Goal: Information Seeking & Learning: Learn about a topic

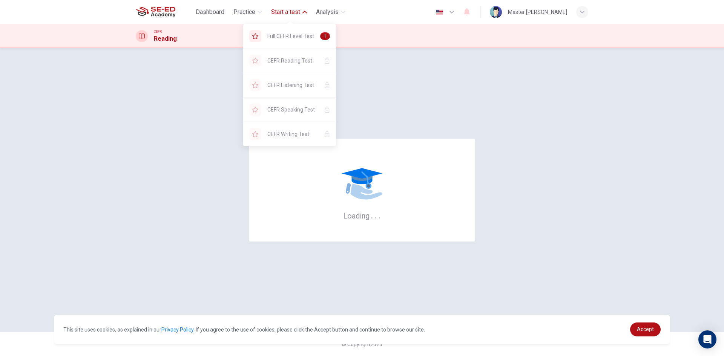
click at [285, 9] on span "Start a test" at bounding box center [285, 12] width 29 height 9
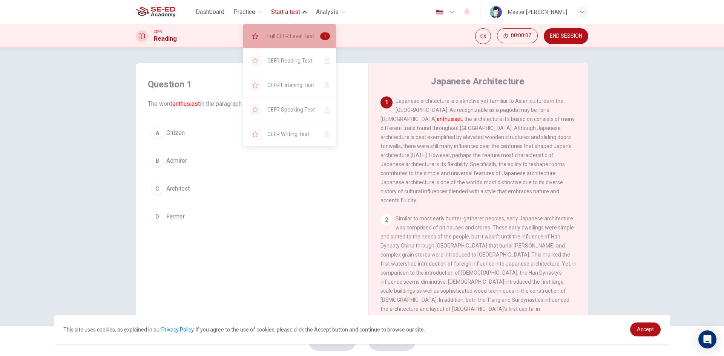
click at [284, 38] on span "Full CEFR Level Test" at bounding box center [290, 36] width 47 height 9
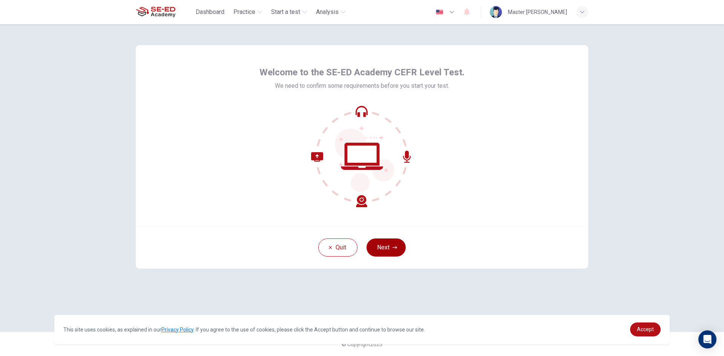
click at [381, 249] on button "Next" at bounding box center [386, 248] width 39 height 18
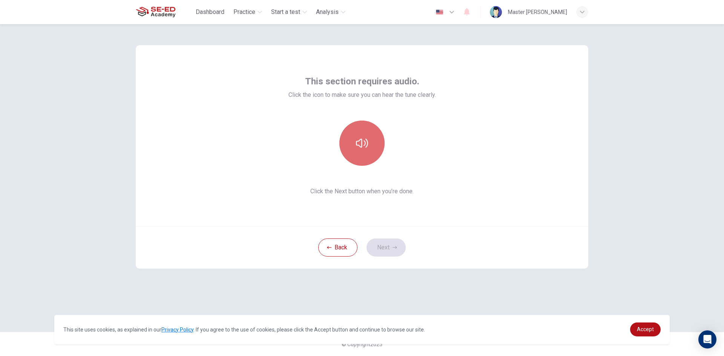
click at [360, 141] on icon "button" at bounding box center [362, 143] width 12 height 12
click at [382, 247] on button "Next" at bounding box center [386, 248] width 39 height 18
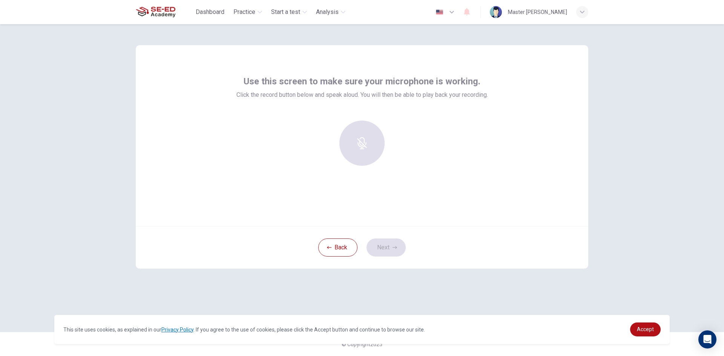
click at [367, 159] on div at bounding box center [361, 143] width 81 height 45
click at [365, 153] on div at bounding box center [361, 143] width 81 height 45
click at [359, 151] on div at bounding box center [361, 143] width 81 height 45
click at [363, 152] on h6 "Record" at bounding box center [362, 150] width 17 height 9
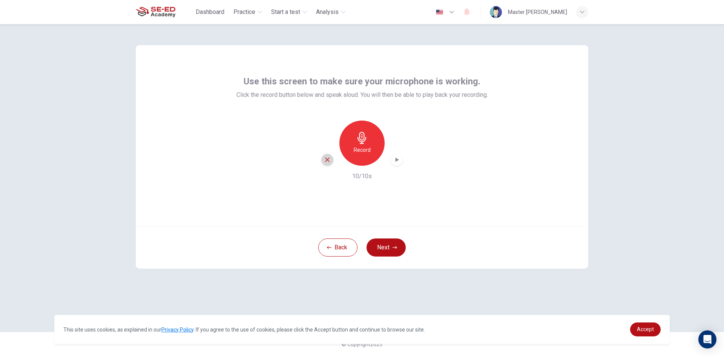
click at [324, 159] on icon "button" at bounding box center [327, 159] width 7 height 7
click at [379, 244] on button "Next" at bounding box center [386, 248] width 39 height 18
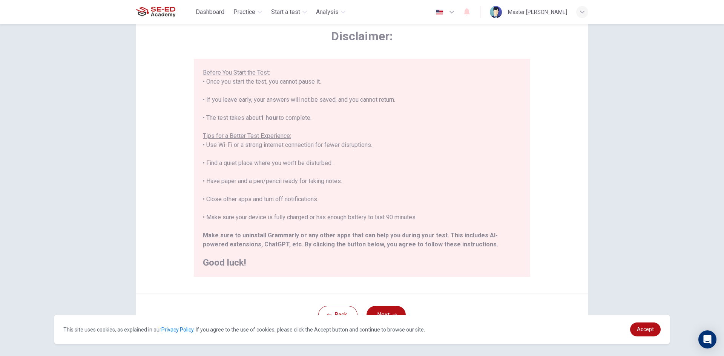
scroll to position [63, 0]
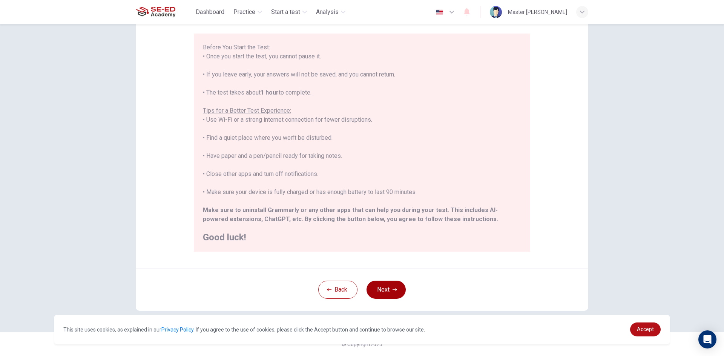
click at [377, 287] on button "Next" at bounding box center [386, 290] width 39 height 18
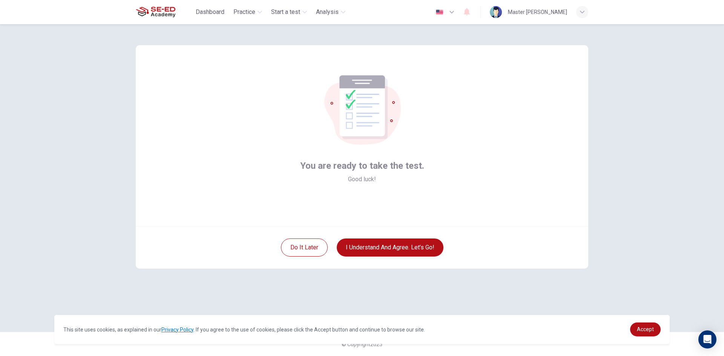
scroll to position [0, 0]
click at [394, 247] on button "I understand and agree. Let’s go!" at bounding box center [390, 248] width 107 height 18
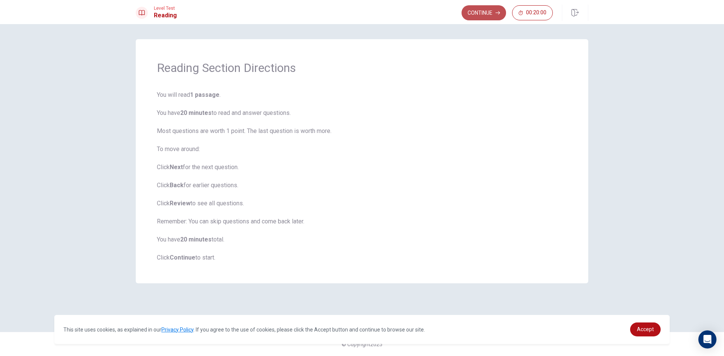
click at [492, 17] on button "Continue" at bounding box center [484, 12] width 44 height 15
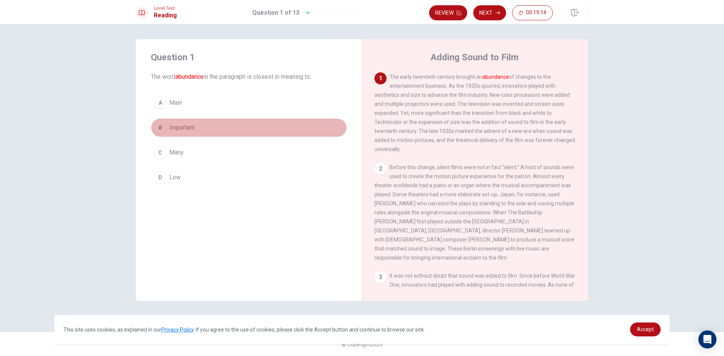
click at [160, 128] on div "B" at bounding box center [160, 128] width 12 height 12
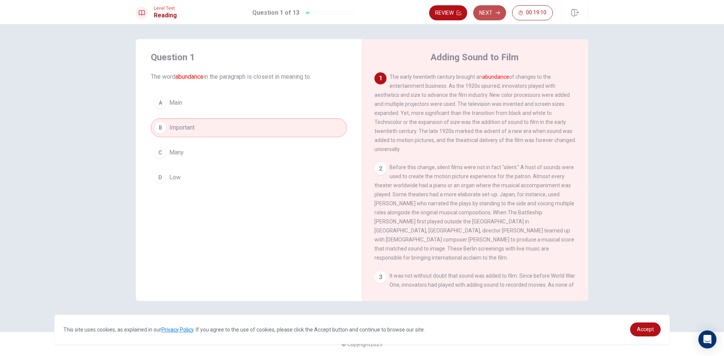
click at [488, 8] on button "Next" at bounding box center [489, 12] width 33 height 15
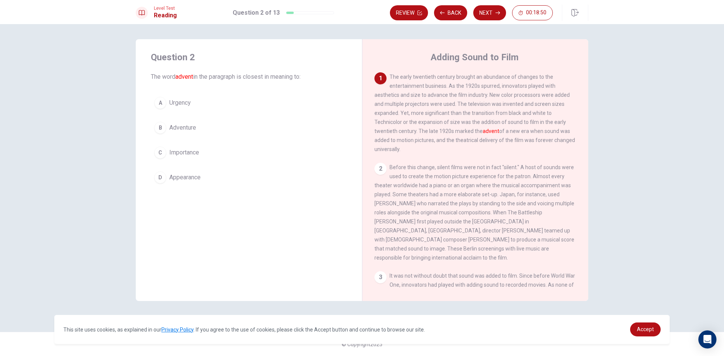
click at [160, 178] on div "D" at bounding box center [160, 178] width 12 height 12
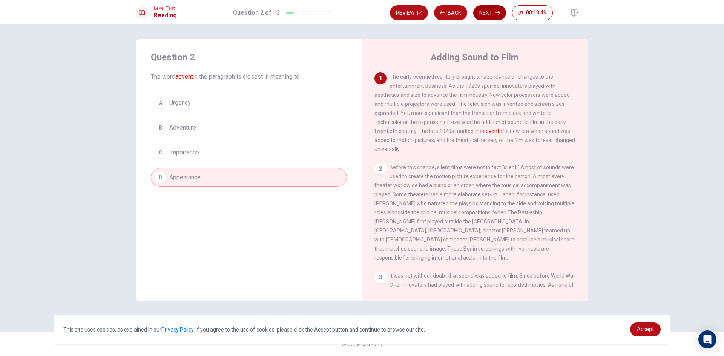
click at [494, 16] on button "Next" at bounding box center [489, 12] width 33 height 15
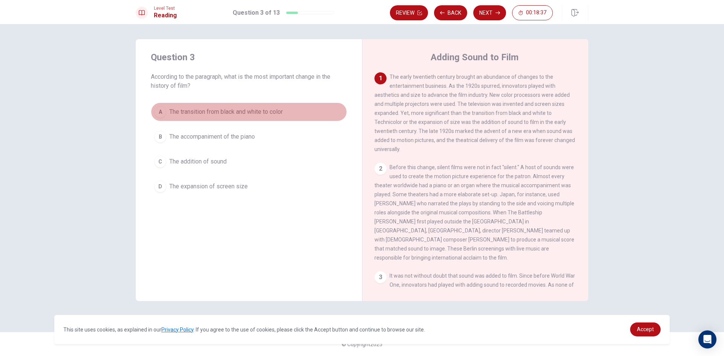
click at [163, 109] on div "A" at bounding box center [160, 112] width 12 height 12
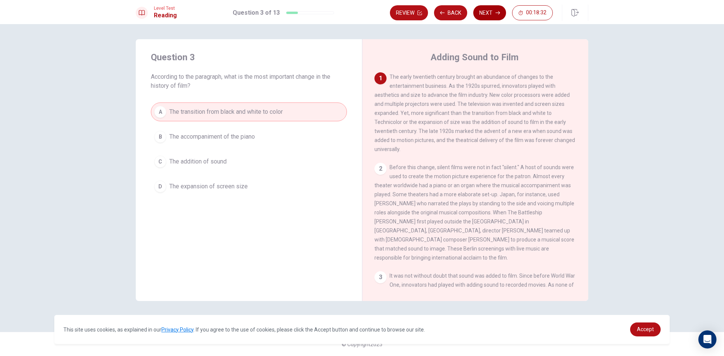
click at [487, 12] on button "Next" at bounding box center [489, 12] width 33 height 15
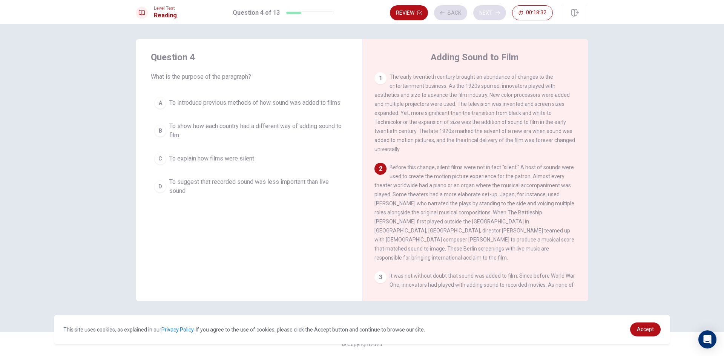
scroll to position [47, 0]
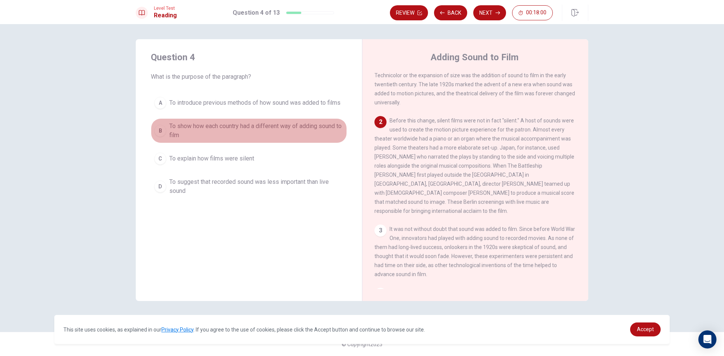
click at [172, 129] on span "To show how each country had a different way of adding sound to film" at bounding box center [256, 131] width 174 height 18
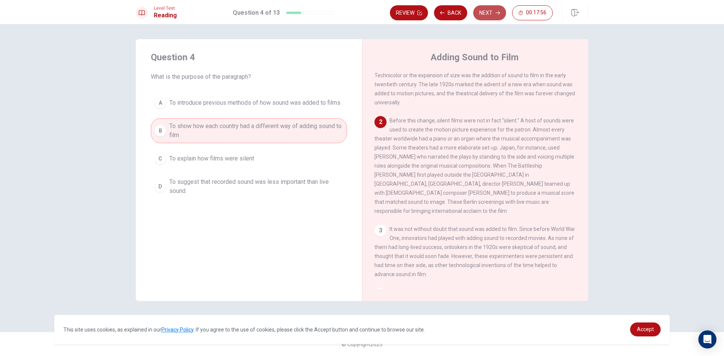
click at [485, 9] on button "Next" at bounding box center [489, 12] width 33 height 15
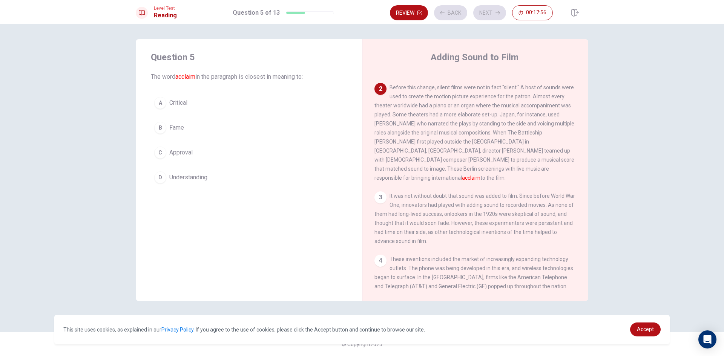
scroll to position [94, 0]
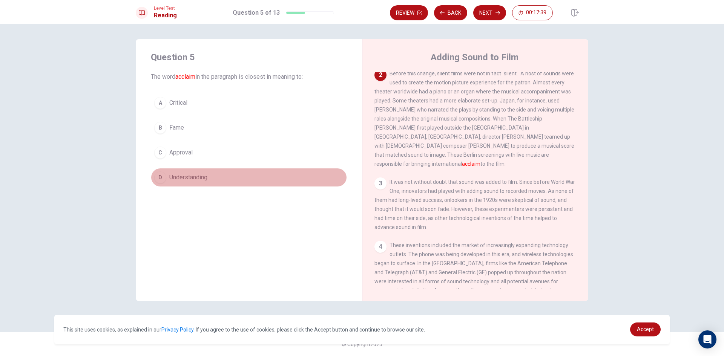
click at [158, 174] on div "D" at bounding box center [160, 178] width 12 height 12
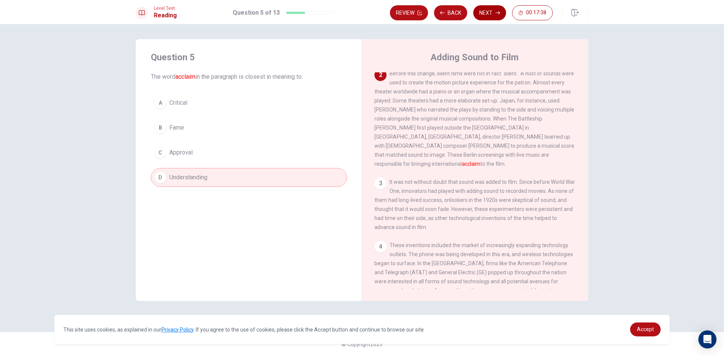
click at [483, 13] on button "Next" at bounding box center [489, 12] width 33 height 15
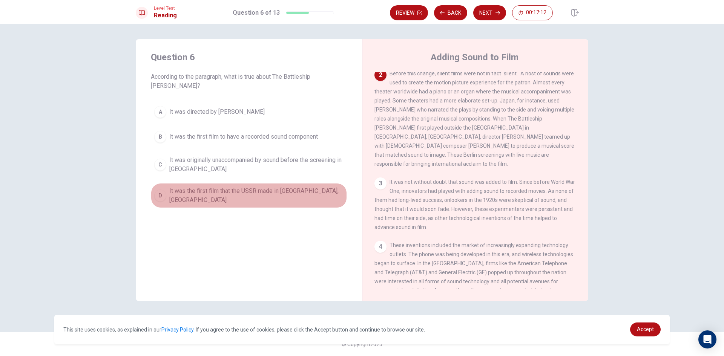
click at [164, 190] on div "D" at bounding box center [160, 196] width 12 height 12
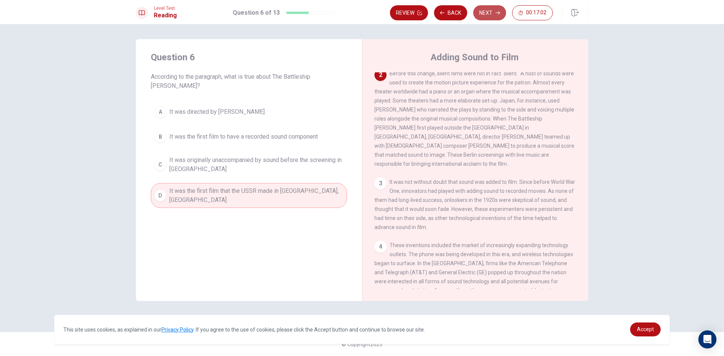
click at [488, 8] on button "Next" at bounding box center [489, 12] width 33 height 15
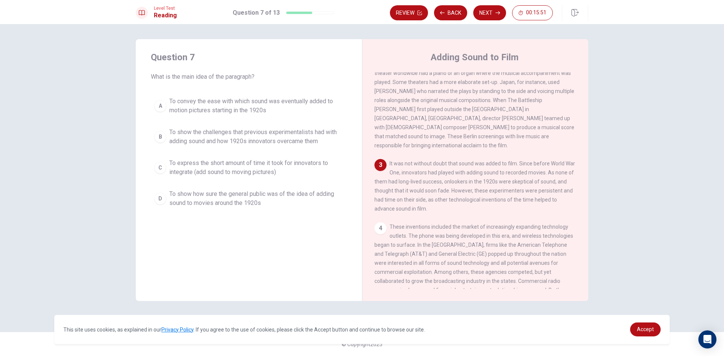
click at [166, 195] on button "D To show how sure the general public was of the idea of adding sound to movies…" at bounding box center [249, 198] width 196 height 25
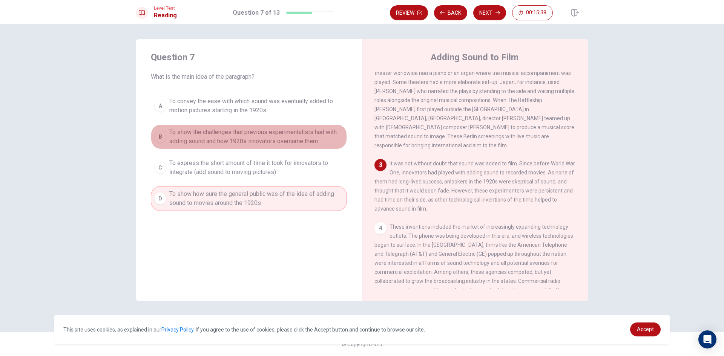
click at [204, 130] on span "To show the challenges that previous experimentalists had with adding sound and…" at bounding box center [256, 137] width 174 height 18
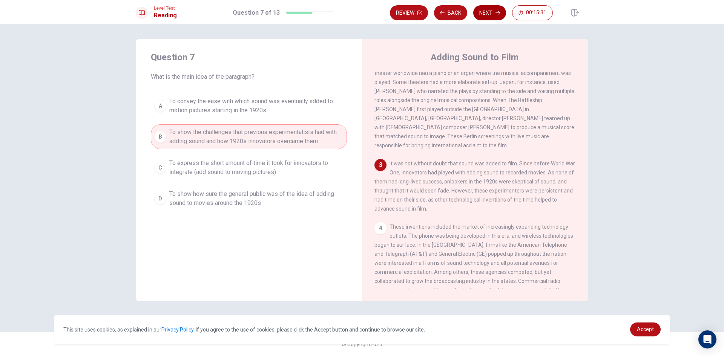
click at [484, 14] on button "Next" at bounding box center [489, 12] width 33 height 15
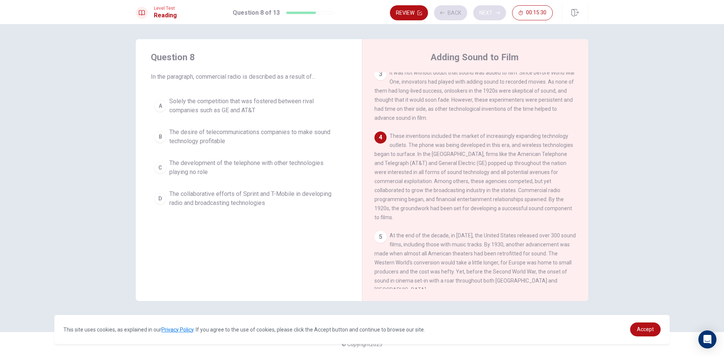
scroll to position [206, 0]
click at [193, 131] on span "The desire of telecommunications companies to make sound technology profitable" at bounding box center [256, 137] width 174 height 18
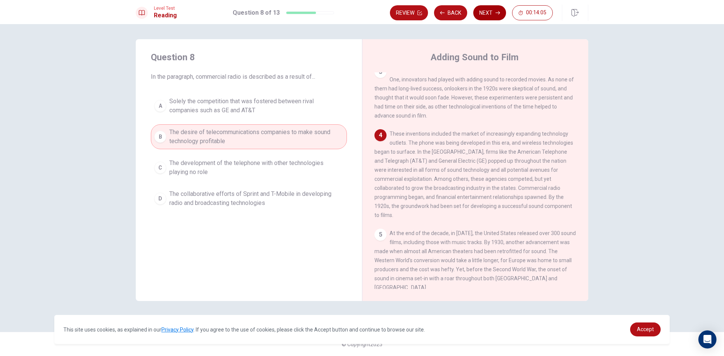
click at [488, 13] on button "Next" at bounding box center [489, 12] width 33 height 15
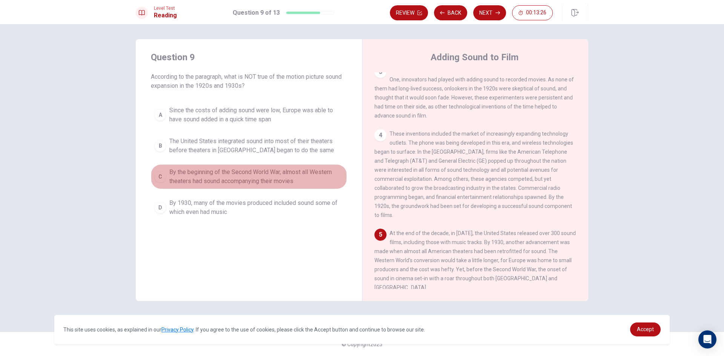
click at [195, 179] on span "By the beginning of the Second World War, almost all Western theaters had sound…" at bounding box center [256, 177] width 174 height 18
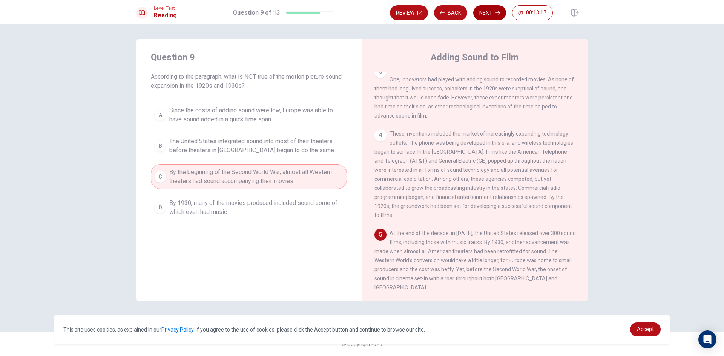
click at [496, 11] on icon "button" at bounding box center [497, 13] width 5 height 5
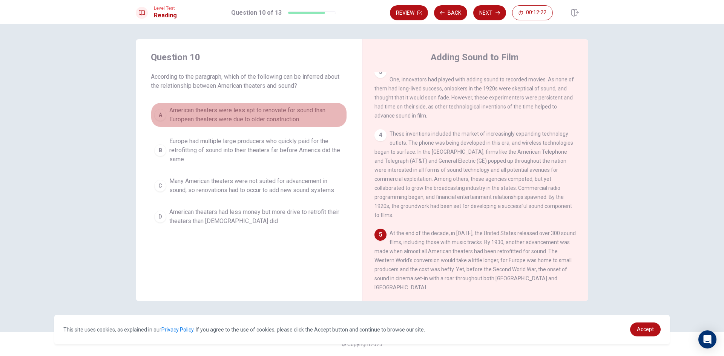
click at [206, 106] on span "American theaters were less apt to renovate for sound than European theaters we…" at bounding box center [256, 115] width 174 height 18
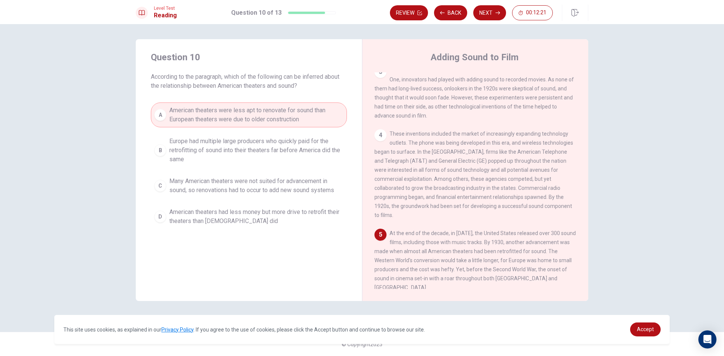
click at [202, 137] on button "B Europe had multiple large producers who quickly paid for the retrofitting of …" at bounding box center [249, 150] width 196 height 34
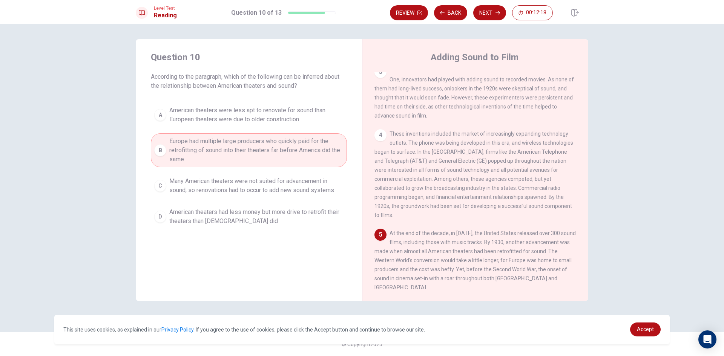
click at [200, 189] on span "Many American theaters were not suited for advancement in sound, so renovations…" at bounding box center [256, 186] width 174 height 18
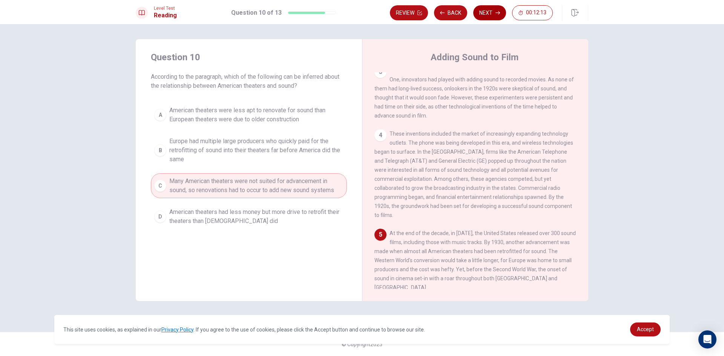
click at [493, 12] on button "Next" at bounding box center [489, 12] width 33 height 15
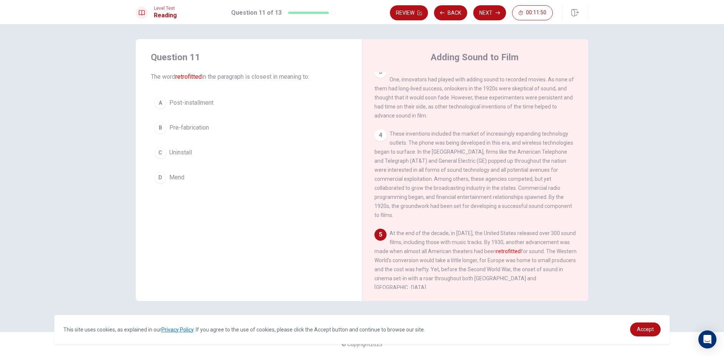
click at [173, 149] on span "Uninstall" at bounding box center [180, 152] width 23 height 9
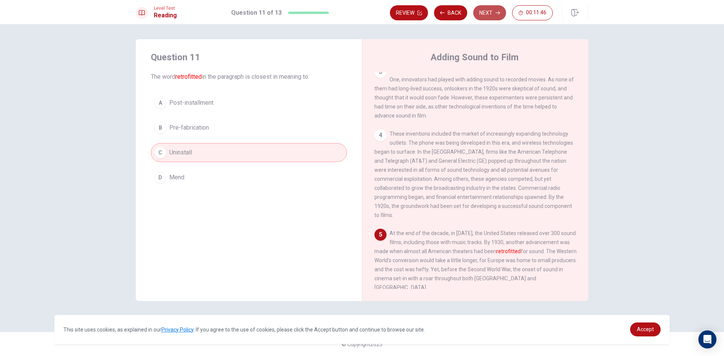
click at [482, 12] on button "Next" at bounding box center [489, 12] width 33 height 15
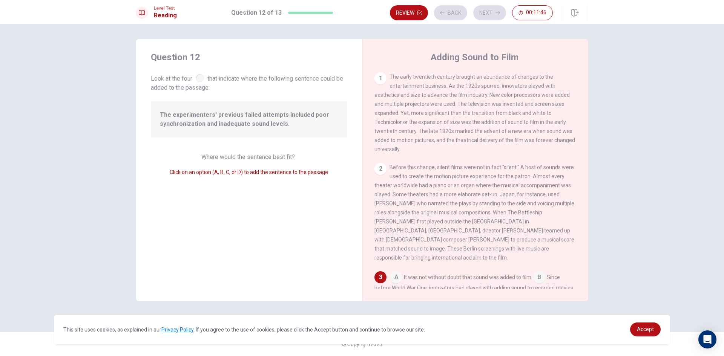
scroll to position [119, 0]
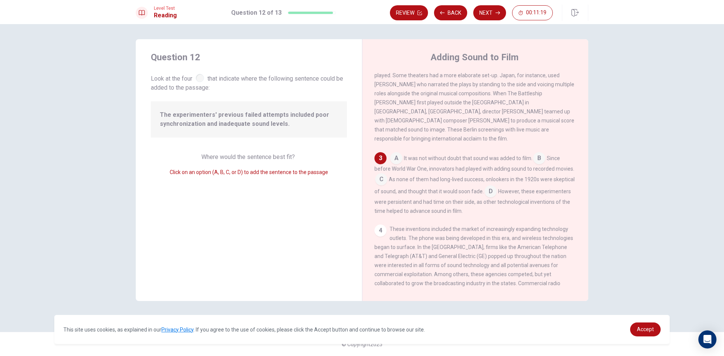
click at [539, 156] on input at bounding box center [539, 159] width 12 height 12
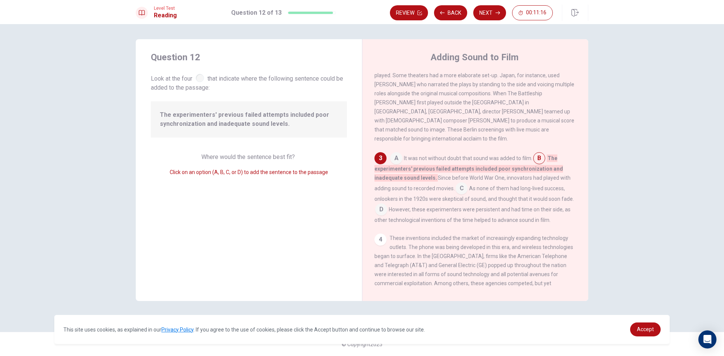
click at [459, 186] on input at bounding box center [461, 189] width 12 height 12
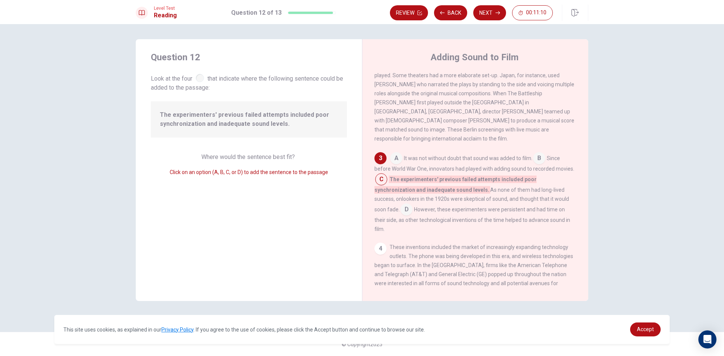
click at [413, 204] on input at bounding box center [406, 210] width 12 height 12
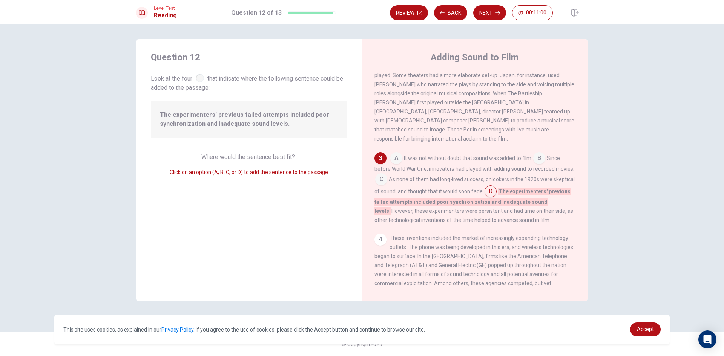
click at [542, 159] on input at bounding box center [539, 159] width 12 height 12
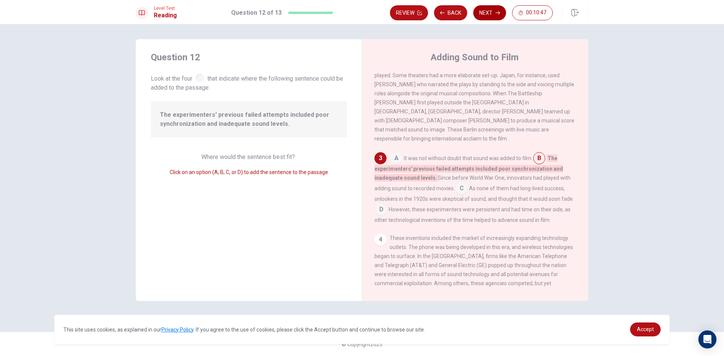
click at [486, 9] on button "Next" at bounding box center [489, 12] width 33 height 15
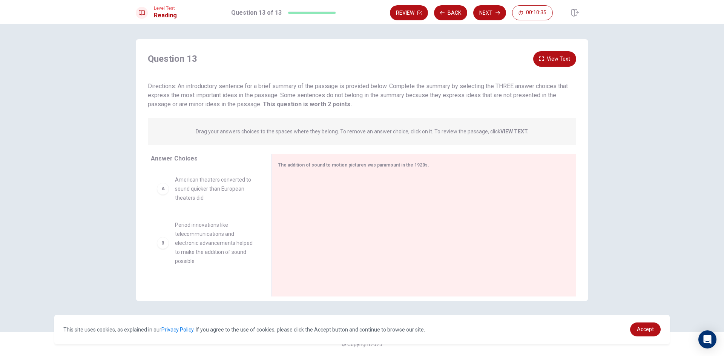
click at [502, 132] on strong "VIEW TEXT." at bounding box center [514, 132] width 28 height 6
click at [510, 130] on strong "VIEW TEXT." at bounding box center [514, 132] width 28 height 6
click at [506, 133] on strong "VIEW TEXT." at bounding box center [514, 132] width 28 height 6
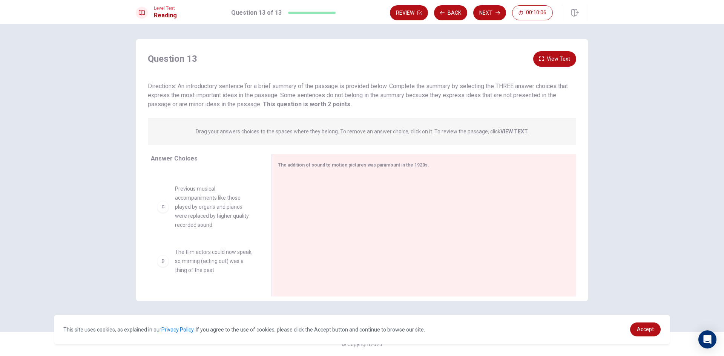
scroll to position [113, 0]
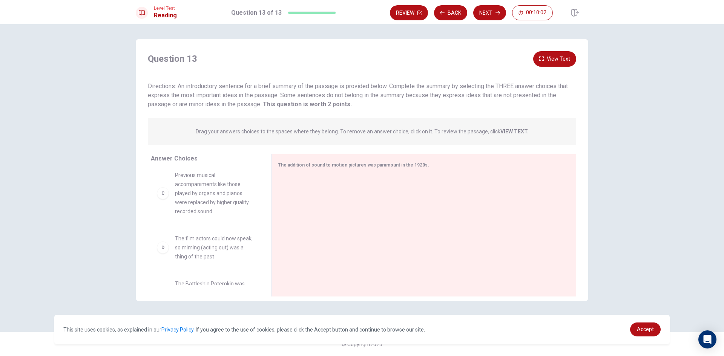
click at [167, 196] on div "C" at bounding box center [163, 193] width 12 height 12
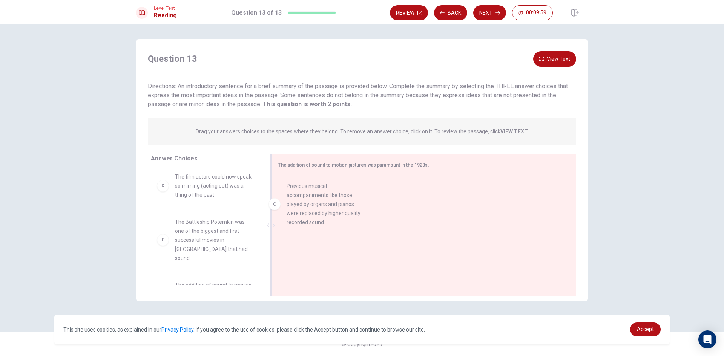
drag, startPoint x: 165, startPoint y: 197, endPoint x: 278, endPoint y: 208, distance: 114.1
drag, startPoint x: 293, startPoint y: 196, endPoint x: 148, endPoint y: 221, distance: 147.4
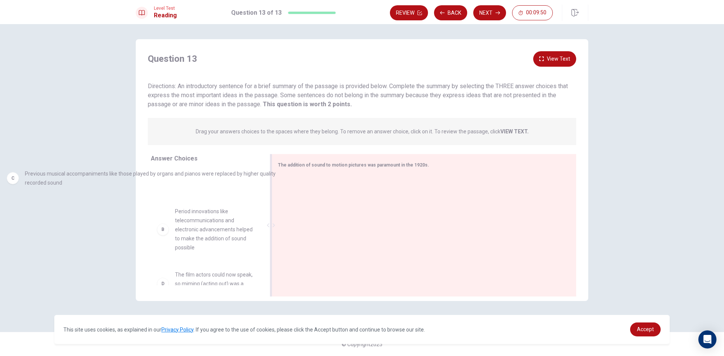
scroll to position [0, 0]
drag, startPoint x: 288, startPoint y: 197, endPoint x: 0, endPoint y: 194, distance: 288.5
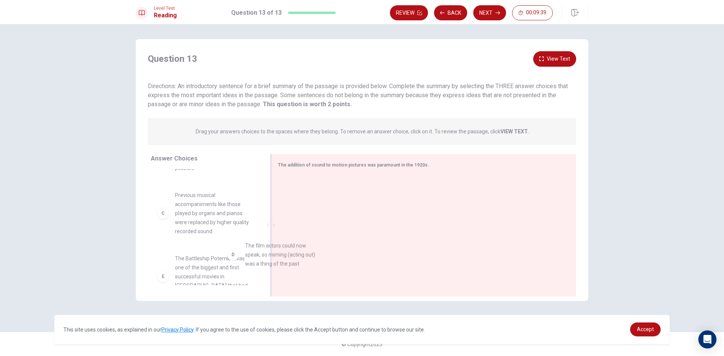
scroll to position [93, 0]
drag, startPoint x: 162, startPoint y: 275, endPoint x: 302, endPoint y: 191, distance: 163.5
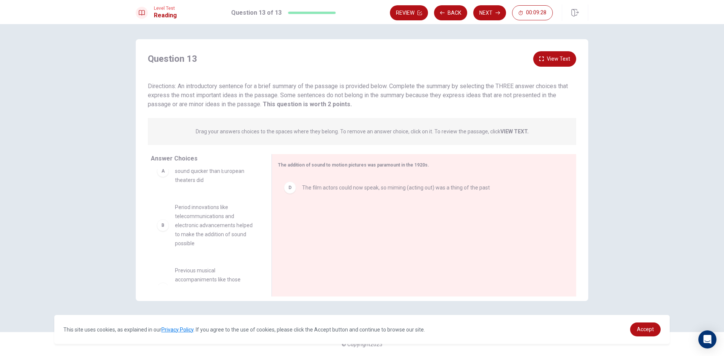
scroll to position [0, 0]
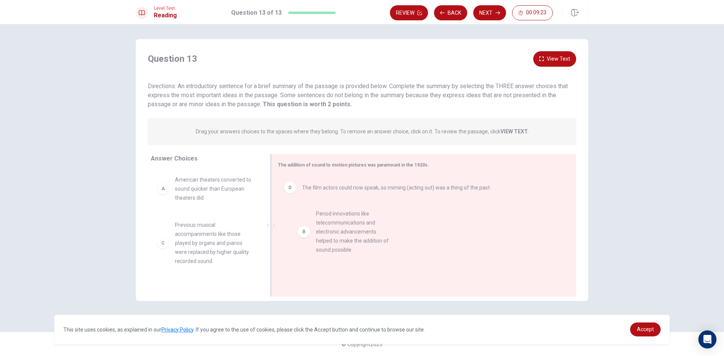
drag, startPoint x: 164, startPoint y: 244, endPoint x: 311, endPoint y: 232, distance: 147.5
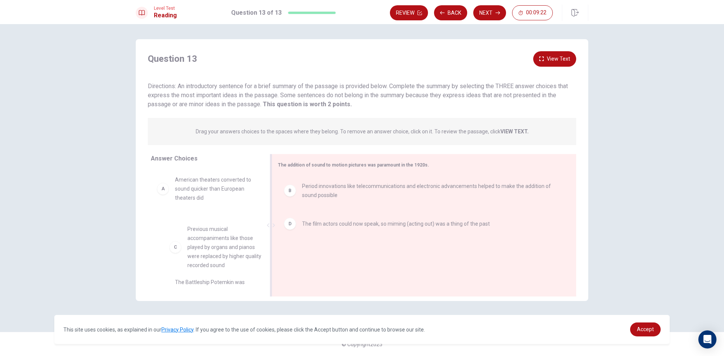
scroll to position [17, 0]
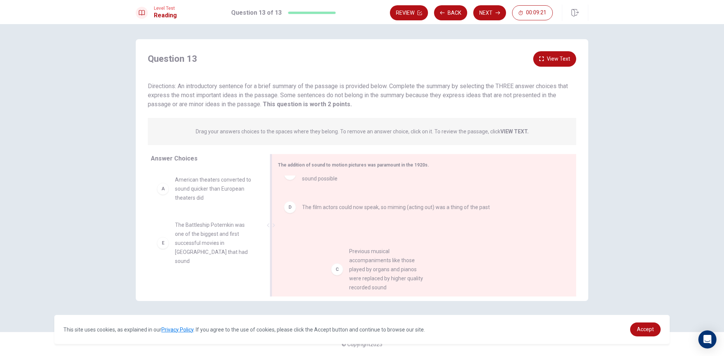
drag, startPoint x: 165, startPoint y: 249, endPoint x: 321, endPoint y: 270, distance: 157.2
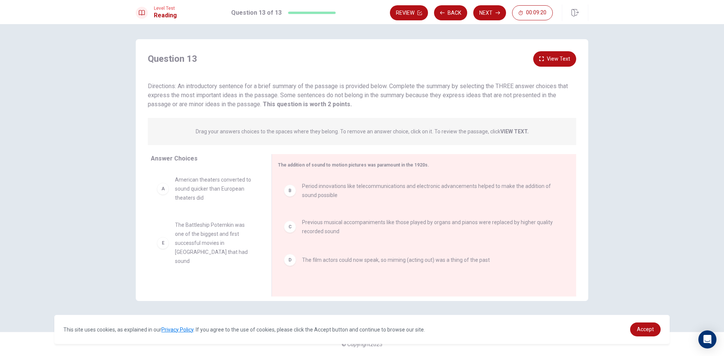
scroll to position [32, 0]
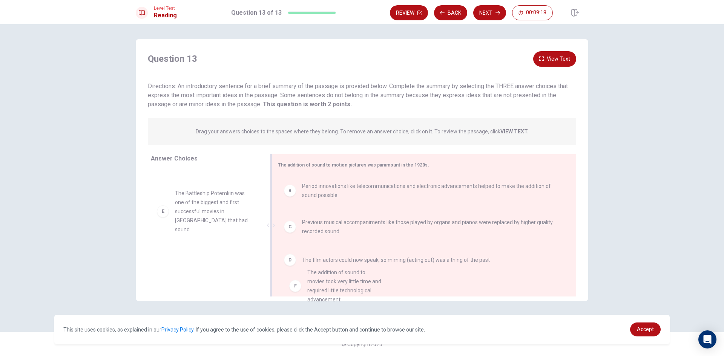
drag, startPoint x: 170, startPoint y: 258, endPoint x: 305, endPoint y: 282, distance: 136.9
drag, startPoint x: 169, startPoint y: 262, endPoint x: 301, endPoint y: 212, distance: 141.2
drag, startPoint x: 168, startPoint y: 267, endPoint x: 296, endPoint y: 200, distance: 144.4
drag, startPoint x: 241, startPoint y: 258, endPoint x: 368, endPoint y: 211, distance: 136.2
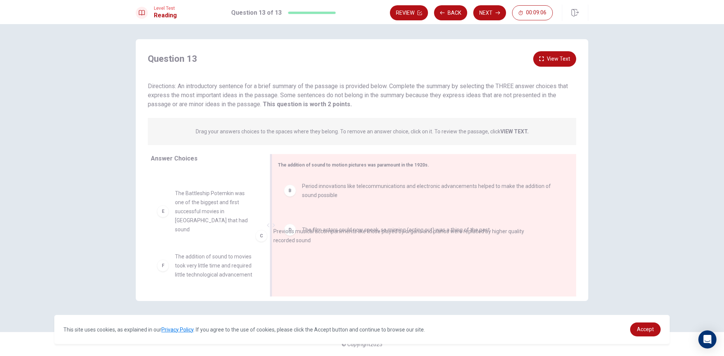
drag, startPoint x: 296, startPoint y: 227, endPoint x: 98, endPoint y: 249, distance: 198.8
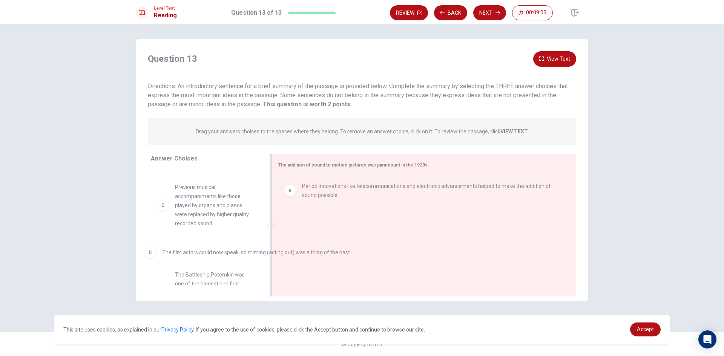
drag, startPoint x: 295, startPoint y: 230, endPoint x: 100, endPoint y: 267, distance: 198.3
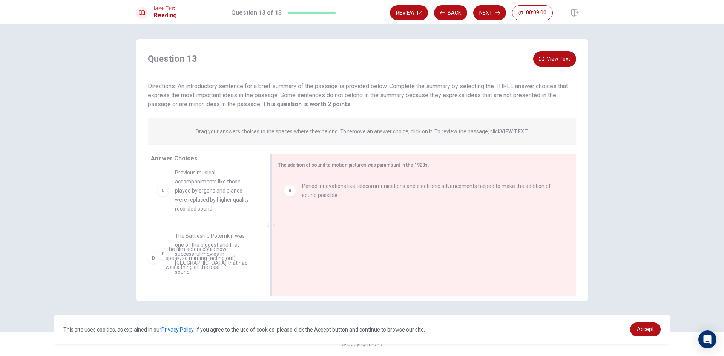
scroll to position [53, 0]
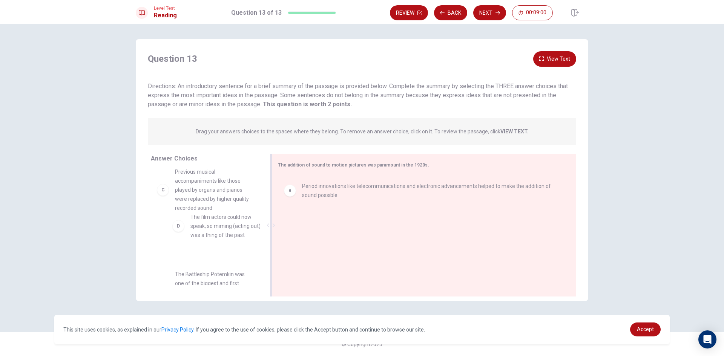
drag, startPoint x: 169, startPoint y: 265, endPoint x: 179, endPoint y: 232, distance: 35.5
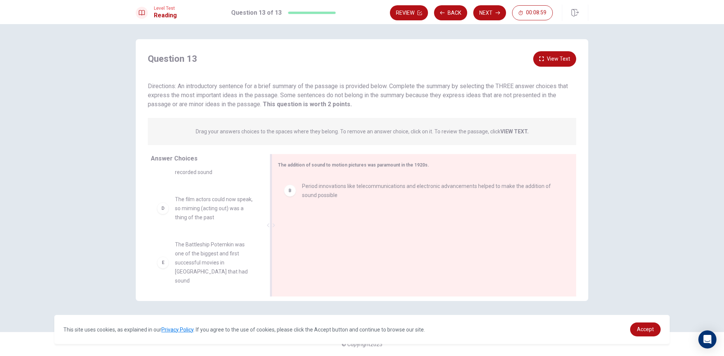
scroll to position [140, 0]
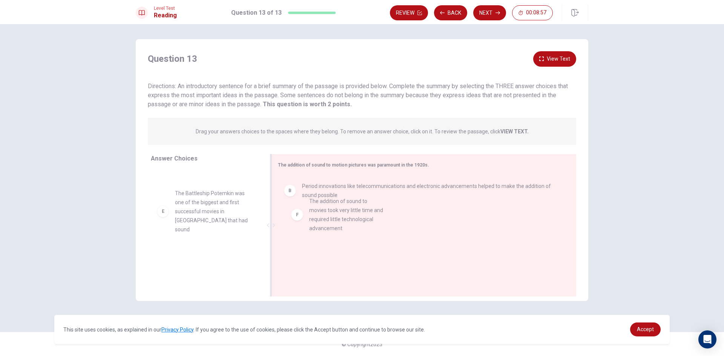
drag, startPoint x: 165, startPoint y: 261, endPoint x: 302, endPoint y: 215, distance: 145.2
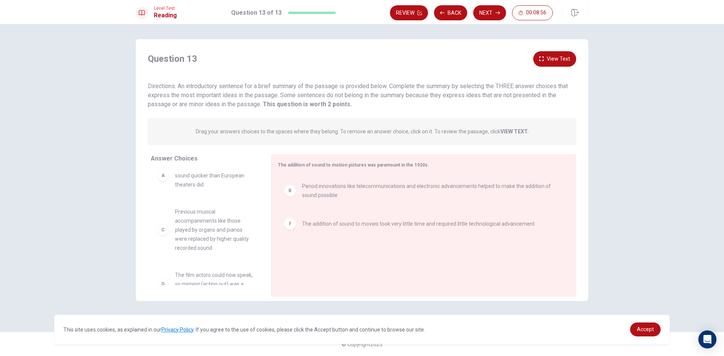
scroll to position [51, 0]
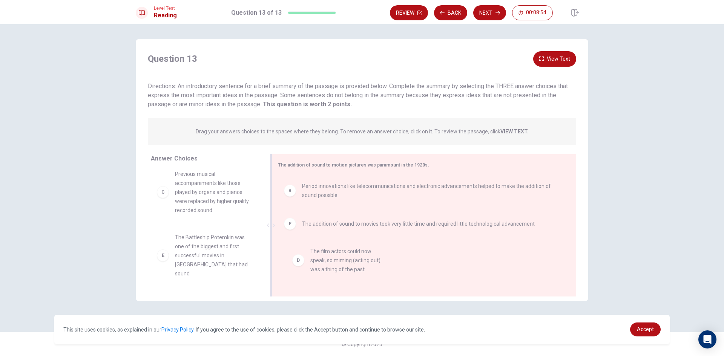
drag, startPoint x: 174, startPoint y: 246, endPoint x: 320, endPoint y: 252, distance: 145.6
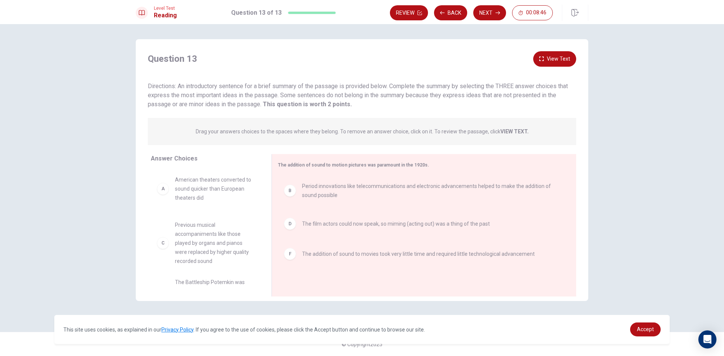
scroll to position [22, 0]
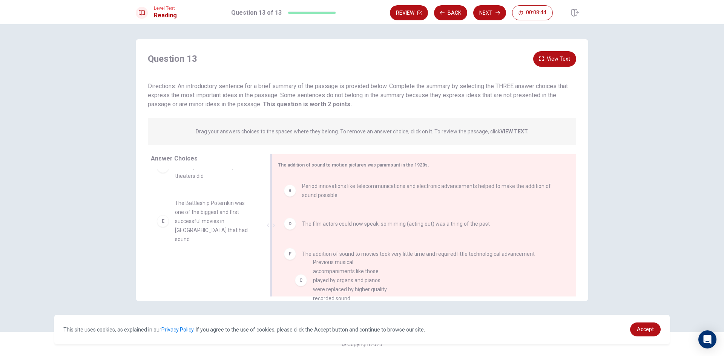
drag, startPoint x: 173, startPoint y: 239, endPoint x: 315, endPoint y: 278, distance: 146.6
drag, startPoint x: 196, startPoint y: 235, endPoint x: 328, endPoint y: 293, distance: 143.5
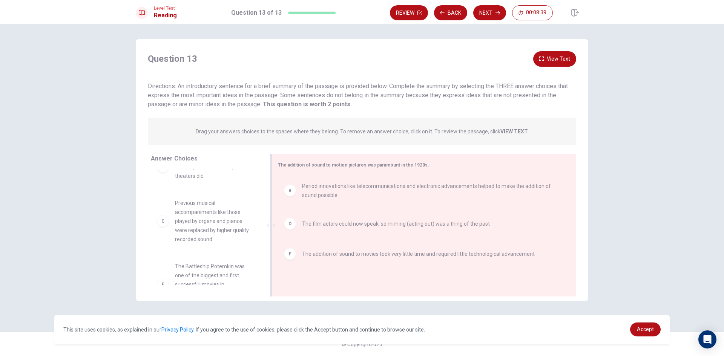
scroll to position [30, 0]
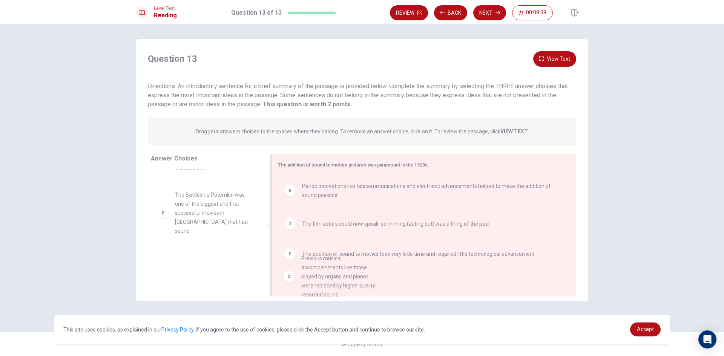
drag, startPoint x: 208, startPoint y: 224, endPoint x: 336, endPoint y: 285, distance: 141.3
drag, startPoint x: 198, startPoint y: 226, endPoint x: 337, endPoint y: 281, distance: 149.3
drag, startPoint x: 207, startPoint y: 213, endPoint x: 354, endPoint y: 297, distance: 168.9
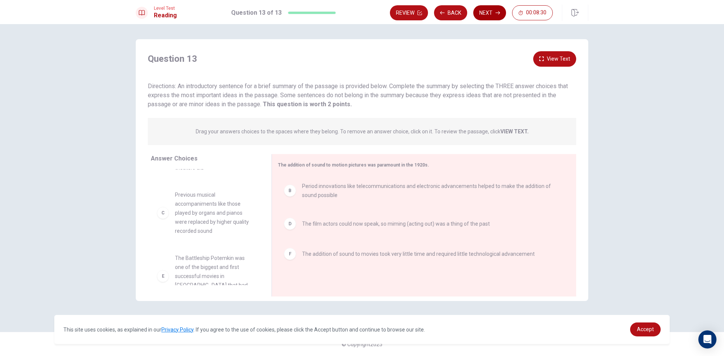
click at [483, 13] on button "Next" at bounding box center [489, 12] width 33 height 15
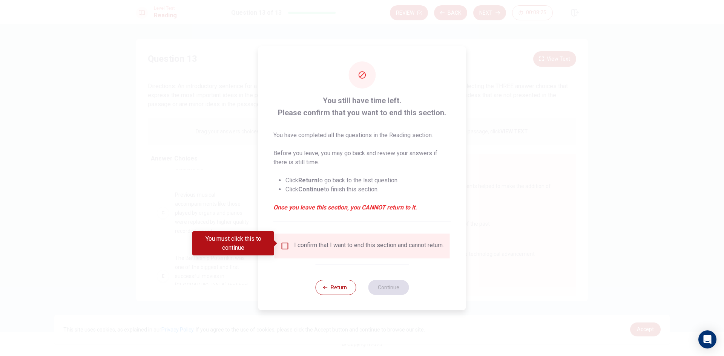
drag, startPoint x: 328, startPoint y: 287, endPoint x: 334, endPoint y: 287, distance: 6.4
click at [329, 287] on button "Return" at bounding box center [335, 287] width 41 height 15
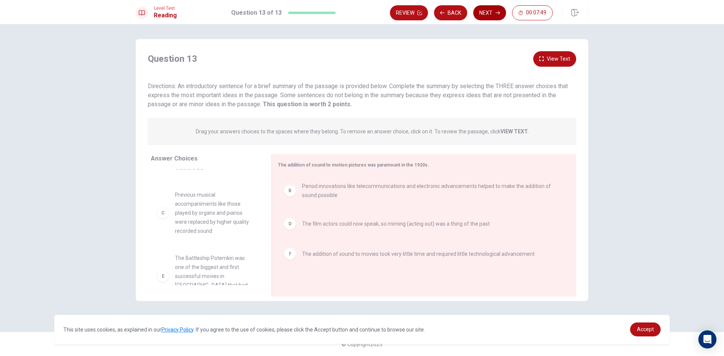
click at [488, 14] on button "Next" at bounding box center [489, 12] width 33 height 15
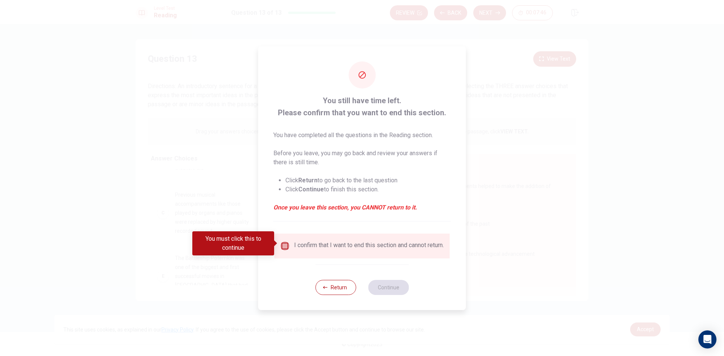
click at [283, 242] on input "You must click this to continue" at bounding box center [285, 246] width 9 height 9
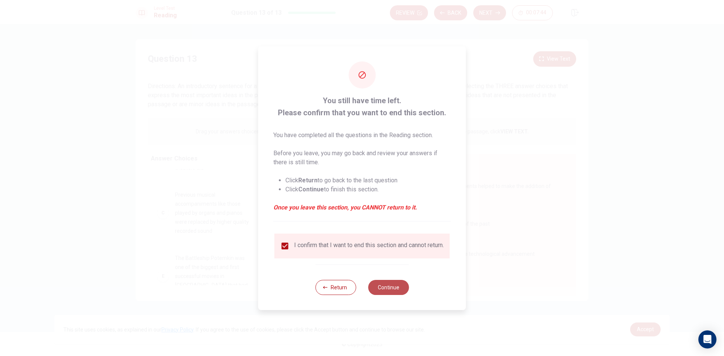
click at [393, 293] on button "Continue" at bounding box center [388, 287] width 41 height 15
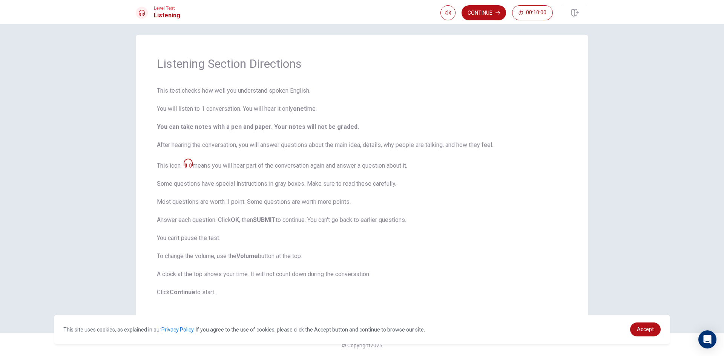
scroll to position [5, 0]
click at [483, 12] on button "Continue" at bounding box center [484, 12] width 44 height 15
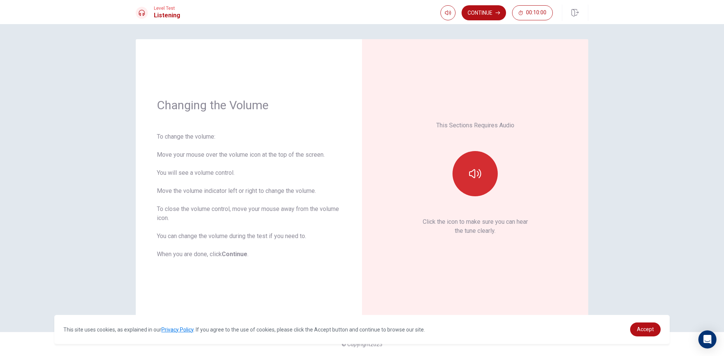
click at [483, 189] on button "button" at bounding box center [474, 173] width 45 height 45
click at [479, 186] on button "button" at bounding box center [474, 173] width 45 height 45
click at [473, 7] on button "Continue" at bounding box center [484, 12] width 44 height 15
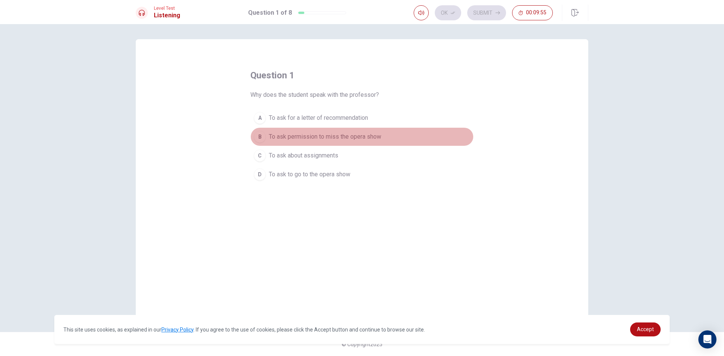
click at [261, 133] on div "B" at bounding box center [260, 137] width 12 height 12
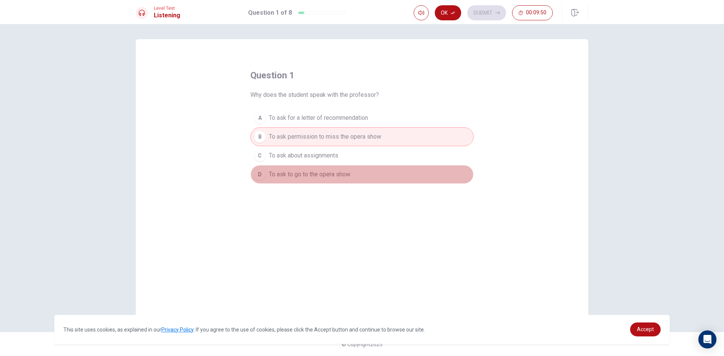
click at [334, 171] on span "To ask to go to the opera show" at bounding box center [309, 174] width 81 height 9
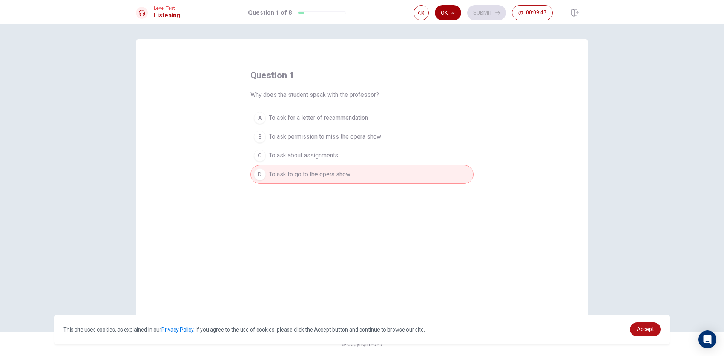
click at [452, 10] on button "Ok" at bounding box center [448, 12] width 26 height 15
click at [480, 14] on button "Submit" at bounding box center [486, 12] width 39 height 15
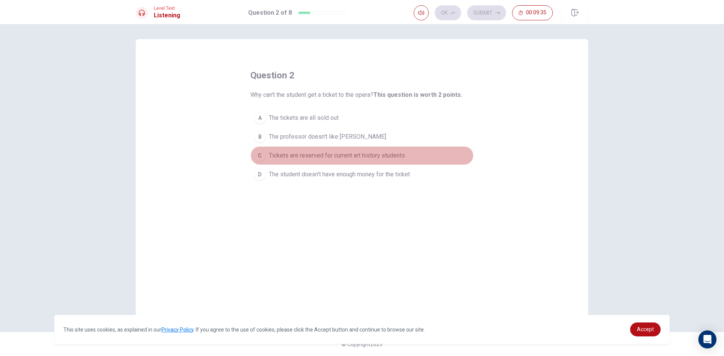
click at [260, 155] on div "C" at bounding box center [260, 156] width 12 height 12
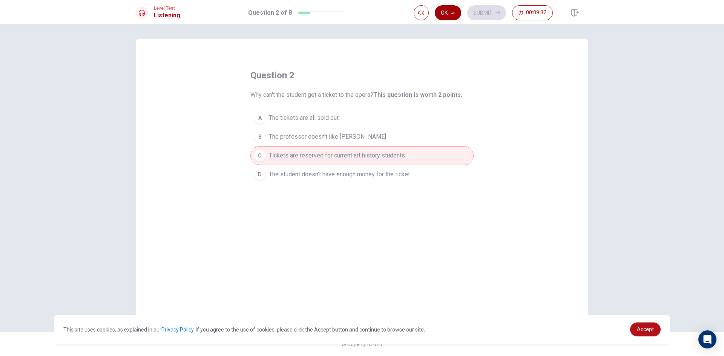
click at [446, 8] on button "Ok" at bounding box center [448, 12] width 26 height 15
click at [479, 9] on button "Submit" at bounding box center [486, 12] width 39 height 15
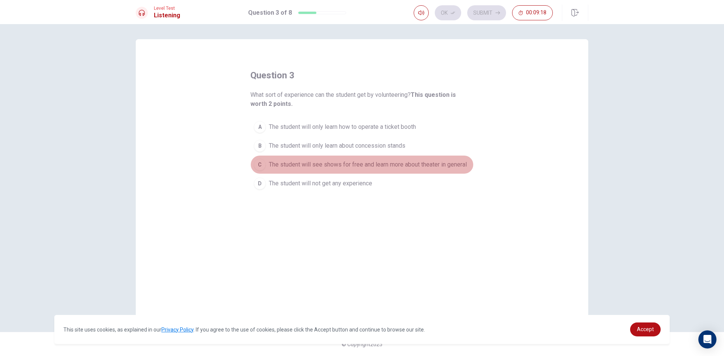
click at [261, 160] on div "C" at bounding box center [260, 165] width 12 height 12
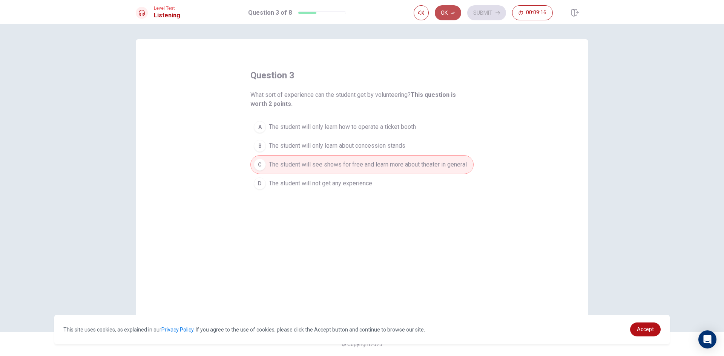
click at [454, 13] on icon "button" at bounding box center [453, 13] width 5 height 3
click at [480, 6] on button "Submit" at bounding box center [486, 12] width 39 height 15
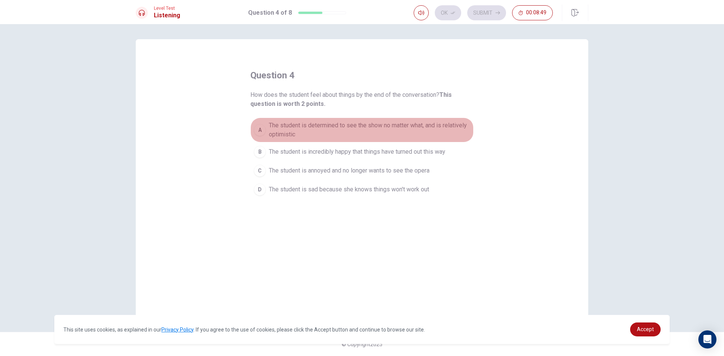
drag, startPoint x: 270, startPoint y: 127, endPoint x: 275, endPoint y: 127, distance: 4.5
click at [270, 127] on span "The student is determined to see the show no matter what, and is relatively opt…" at bounding box center [369, 130] width 201 height 18
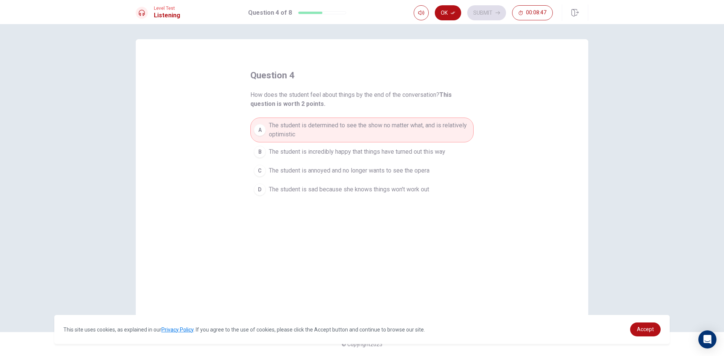
click at [279, 144] on button "B The student is incredibly happy that things have turned out this way" at bounding box center [361, 152] width 223 height 19
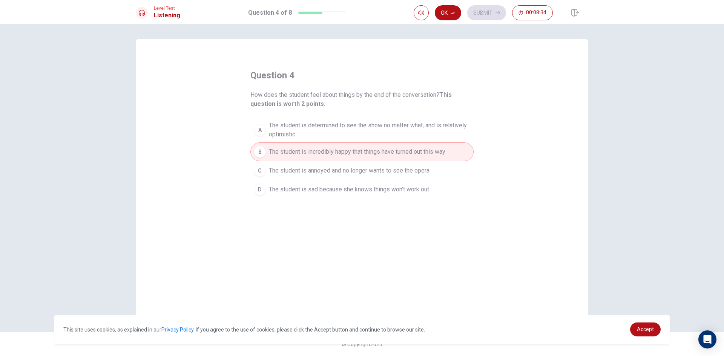
click at [280, 171] on span "The student is annoyed and no longer wants to see the opera" at bounding box center [349, 170] width 161 height 9
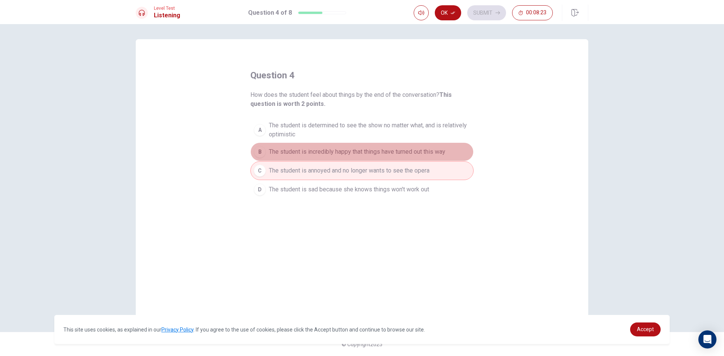
click at [304, 147] on button "B The student is incredibly happy that things have turned out this way" at bounding box center [361, 152] width 223 height 19
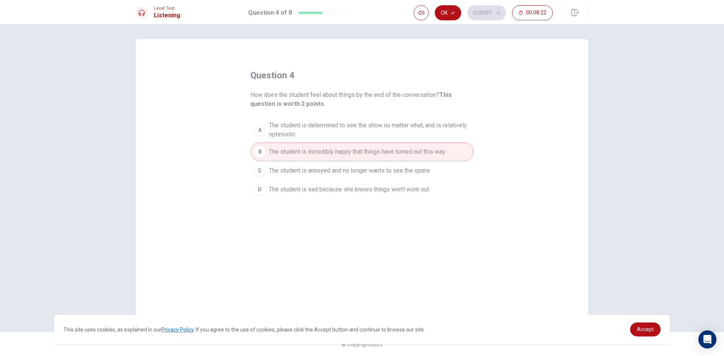
click at [456, 8] on button "Ok" at bounding box center [448, 12] width 26 height 15
click at [482, 15] on button "Submit" at bounding box center [486, 12] width 39 height 15
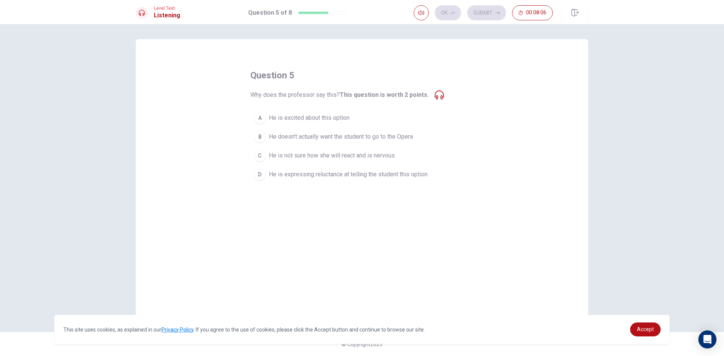
click at [357, 156] on span "He is not sure how she will react and is nervous" at bounding box center [332, 155] width 126 height 9
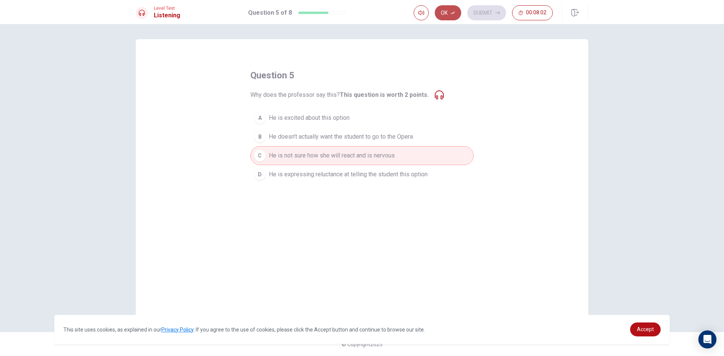
click at [449, 14] on button "Ok" at bounding box center [448, 12] width 26 height 15
click at [483, 9] on button "Submit" at bounding box center [486, 12] width 39 height 15
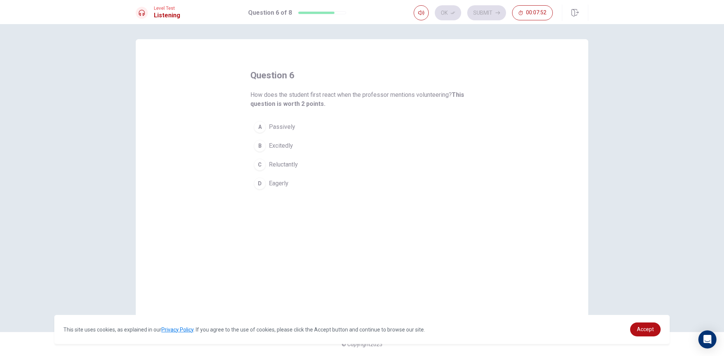
click at [267, 181] on button "D Eagerly" at bounding box center [361, 183] width 223 height 19
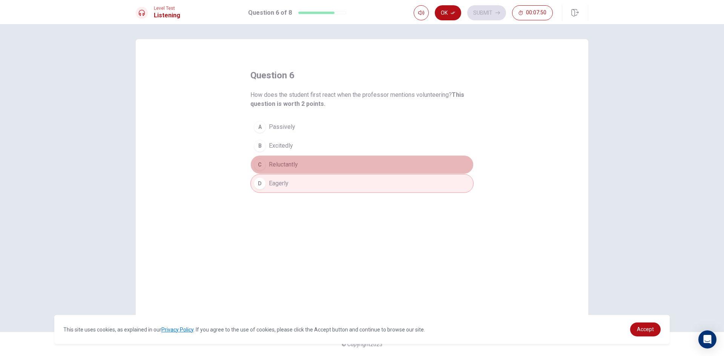
click at [264, 162] on div "C" at bounding box center [260, 165] width 12 height 12
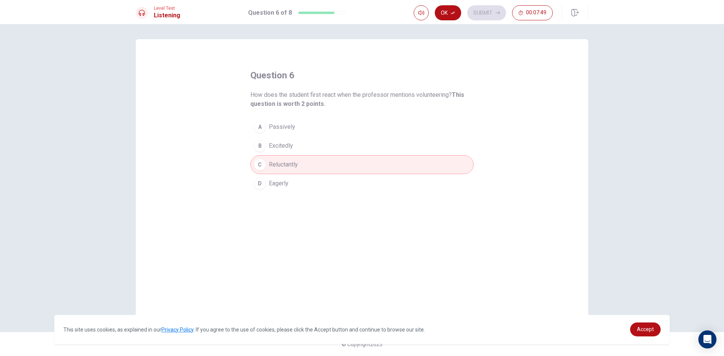
click at [271, 176] on button "D Eagerly" at bounding box center [361, 183] width 223 height 19
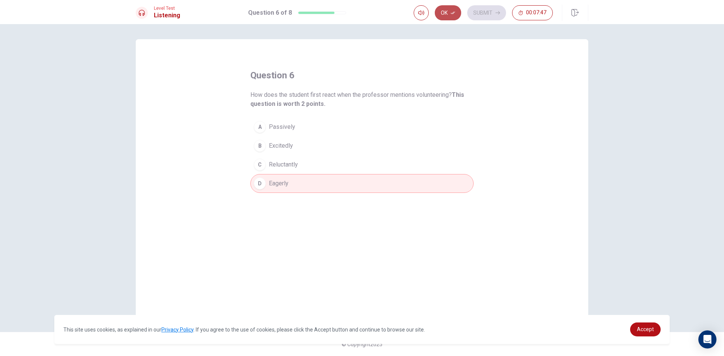
click at [445, 11] on button "Ok" at bounding box center [448, 12] width 26 height 15
click at [479, 9] on button "Submit" at bounding box center [486, 12] width 39 height 15
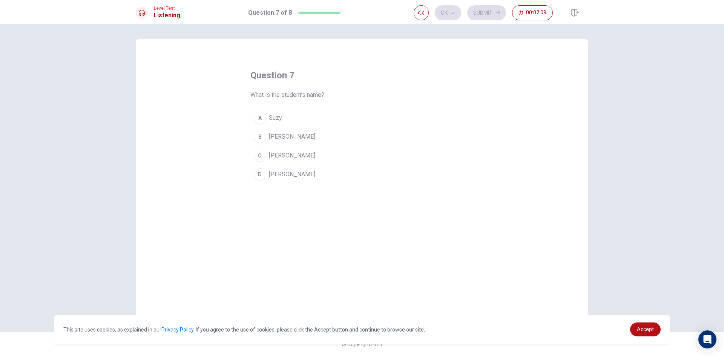
click at [273, 135] on span "[PERSON_NAME]" at bounding box center [292, 136] width 46 height 9
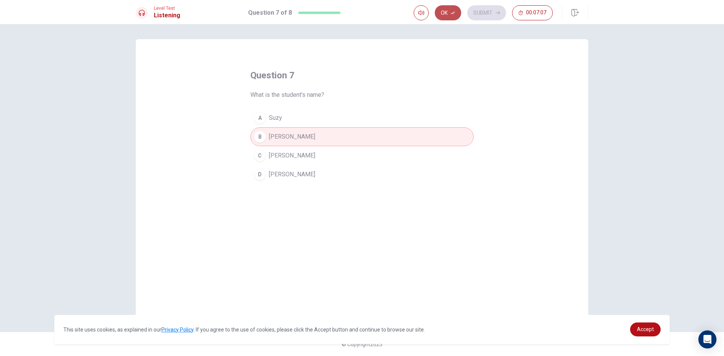
click at [447, 11] on button "Ok" at bounding box center [448, 12] width 26 height 15
click at [488, 7] on button "Submit" at bounding box center [486, 12] width 39 height 15
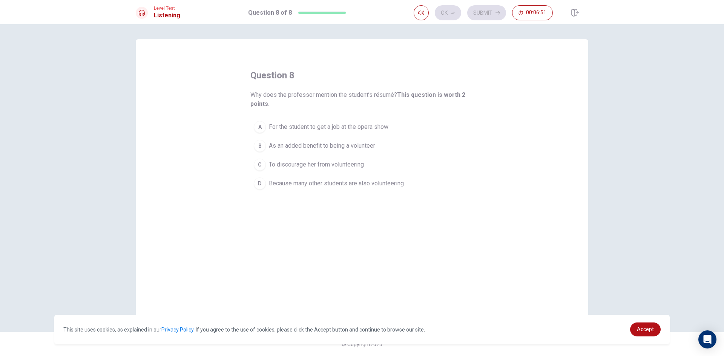
click at [308, 144] on span "As an added benefit to being a volunteer" at bounding box center [322, 145] width 106 height 9
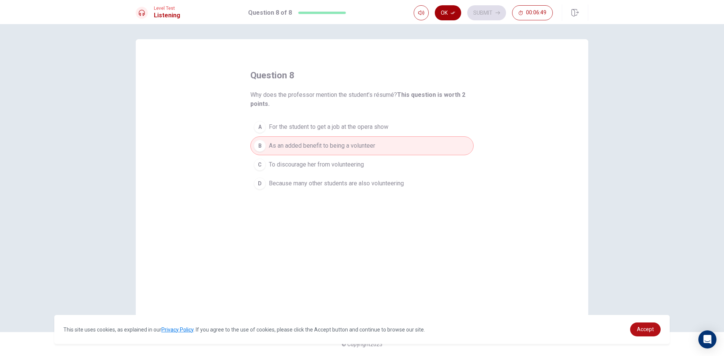
click at [446, 15] on button "Ok" at bounding box center [448, 12] width 26 height 15
click at [469, 9] on button "Submit" at bounding box center [486, 12] width 39 height 15
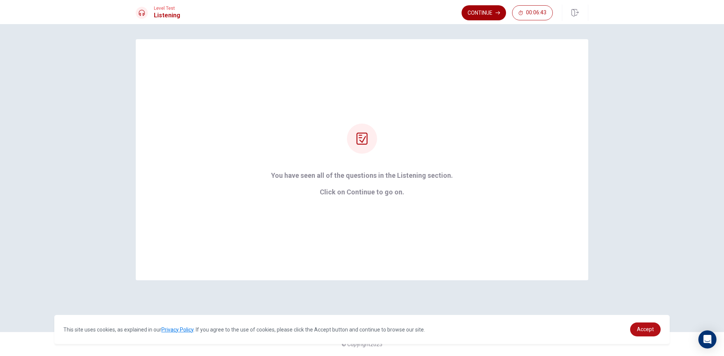
click at [488, 13] on button "Continue" at bounding box center [484, 12] width 44 height 15
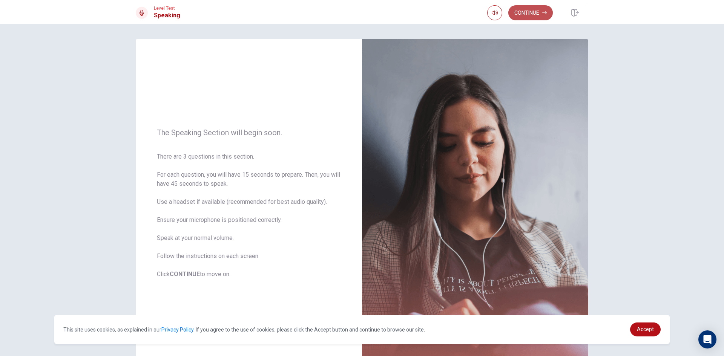
click at [530, 10] on button "Continue" at bounding box center [530, 12] width 44 height 15
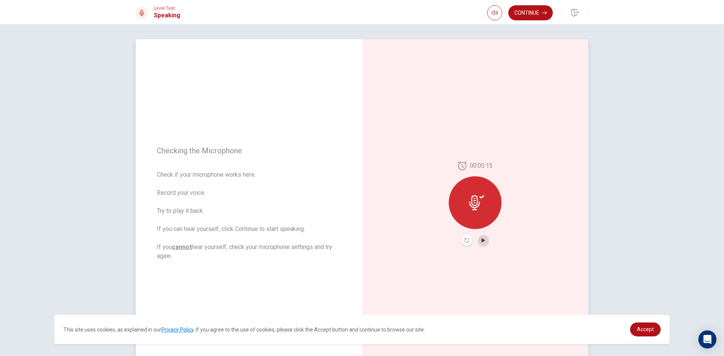
click at [482, 241] on icon "Play Audio" at bounding box center [483, 240] width 3 height 5
click at [535, 16] on button "Continue" at bounding box center [530, 12] width 44 height 15
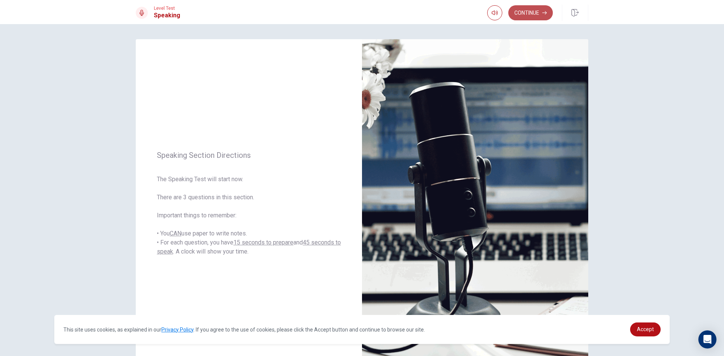
click at [526, 8] on button "Continue" at bounding box center [530, 12] width 44 height 15
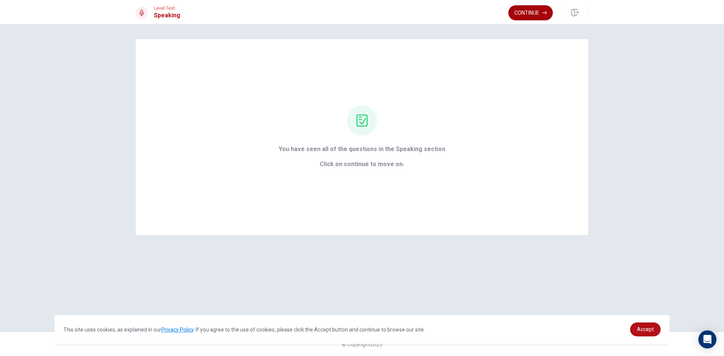
click at [528, 11] on button "Continue" at bounding box center [530, 12] width 44 height 15
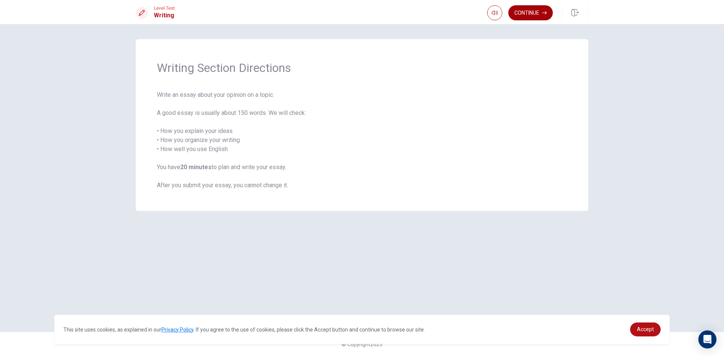
click at [535, 11] on button "Continue" at bounding box center [530, 12] width 44 height 15
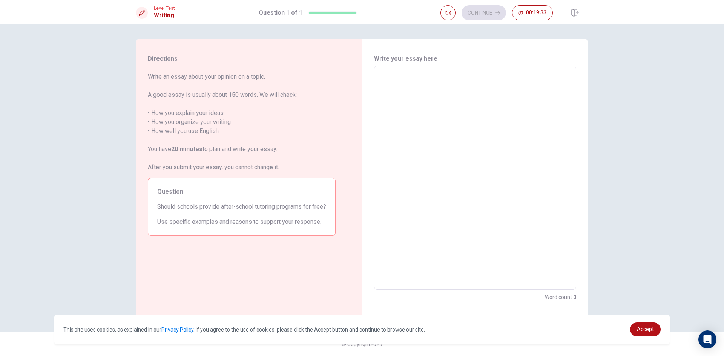
click at [408, 105] on textarea at bounding box center [475, 178] width 192 height 212
type textarea "y"
type textarea "x"
type textarea "ye"
type textarea "x"
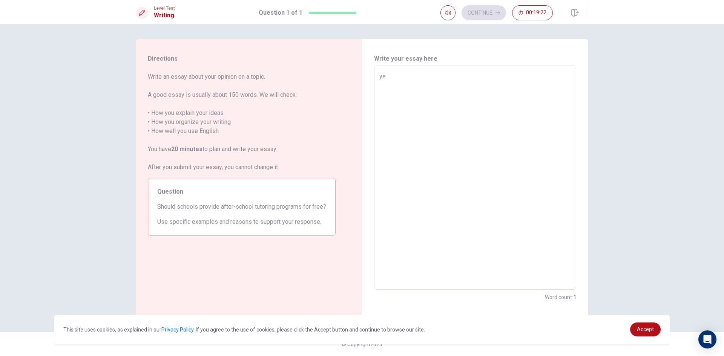
type textarea "yes"
type textarea "x"
type textarea "yes"
type textarea "x"
type textarea "yes ,"
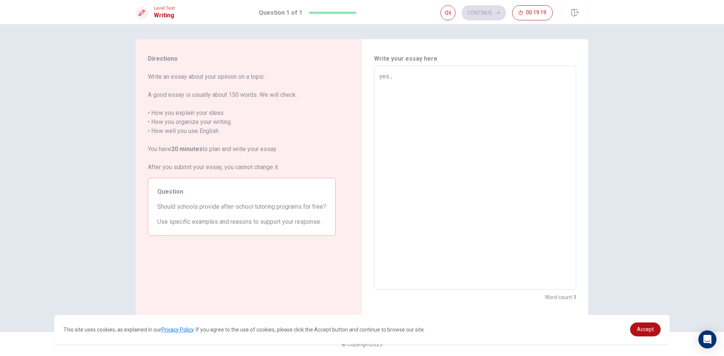
type textarea "x"
type textarea "yes ,"
type textarea "x"
type textarea "yes , t"
type textarea "x"
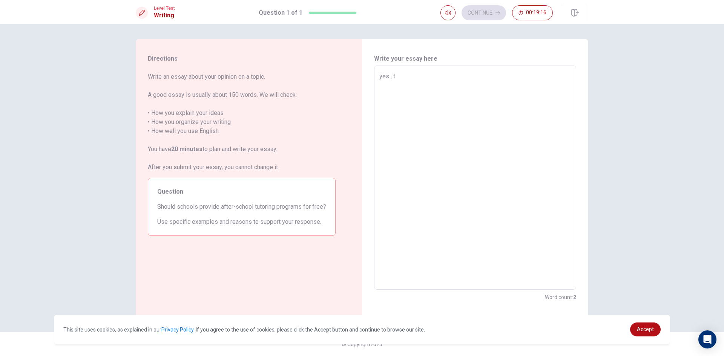
type textarea "yes , th"
type textarea "x"
type textarea "yes , the"
type textarea "x"
type textarea "yes , they"
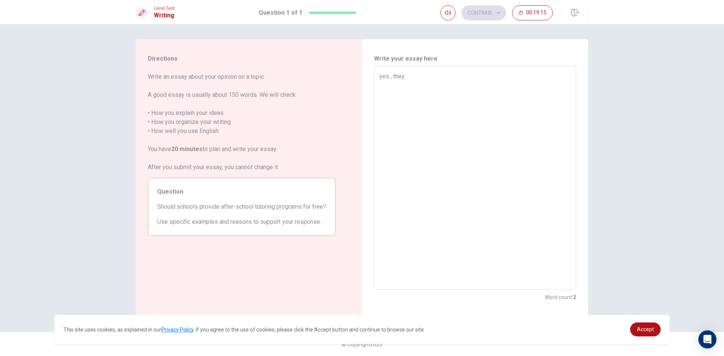
type textarea "x"
type textarea "yes , they"
type textarea "x"
type textarea "yes , they s"
type textarea "x"
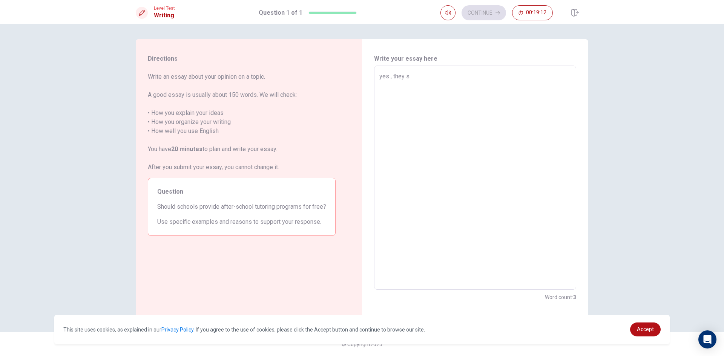
type textarea "yes , they sh"
type textarea "x"
type textarea "yes , they sho"
type textarea "x"
type textarea "yes , they shol"
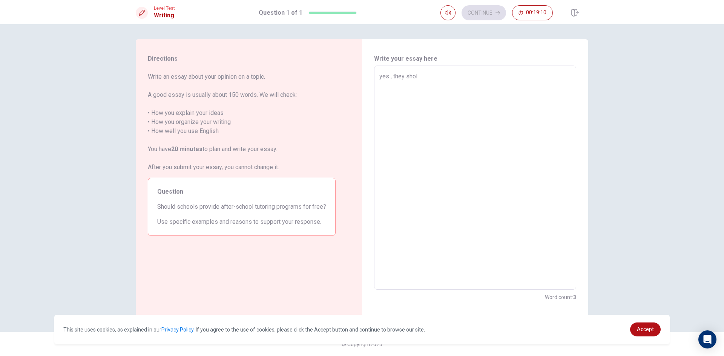
type textarea "x"
type textarea "yes , they shold"
type textarea "x"
type textarea "yes , they sholde"
type textarea "x"
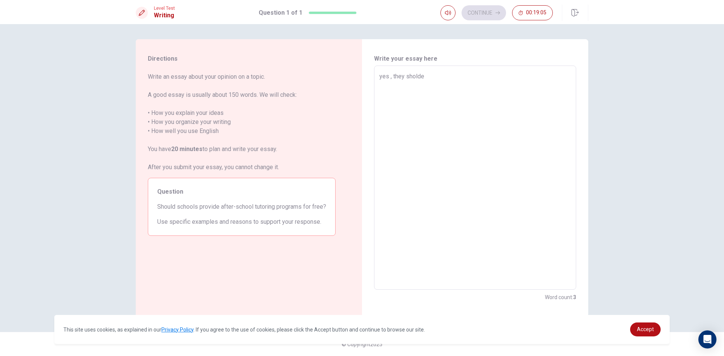
type textarea "yes , they shold"
type textarea "x"
type textarea "yes , they shol"
type textarea "x"
type textarea "yes , they sho"
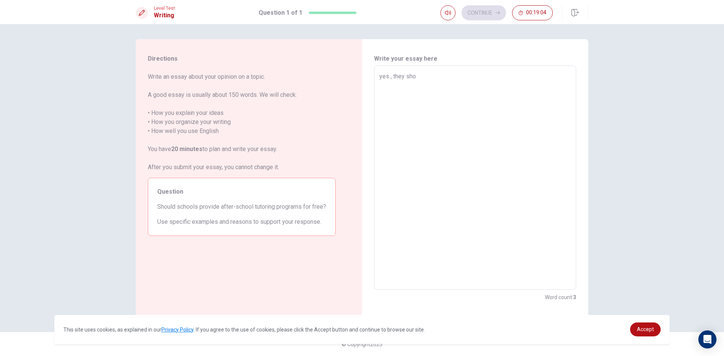
type textarea "x"
type textarea "yes , they shoe"
type textarea "x"
type textarea "yes , they shoel"
type textarea "x"
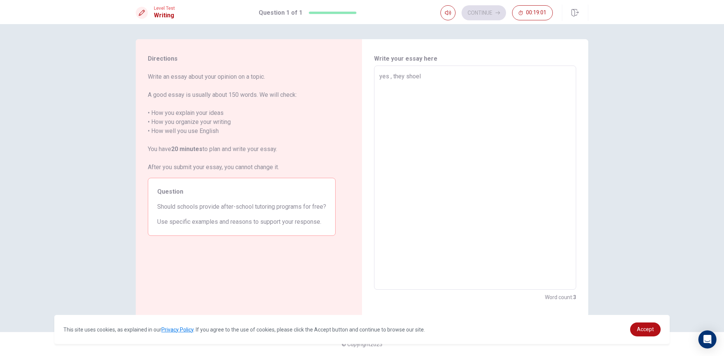
type textarea "yes , they shoeld"
type textarea "x"
type textarea "yes , they shoel"
type textarea "x"
type textarea "yes , they shoe"
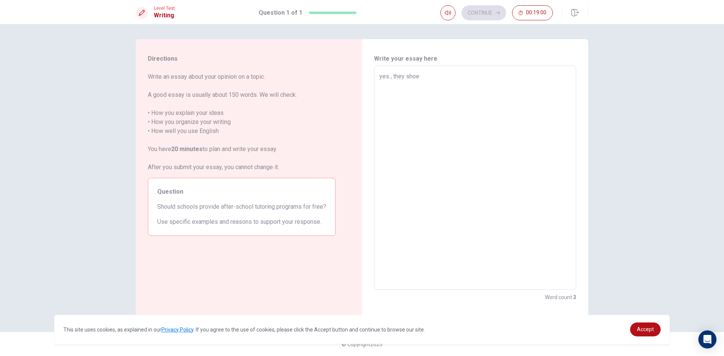
type textarea "x"
type textarea "yes , they sho"
type textarea "x"
type textarea "yes , they shod"
type textarea "x"
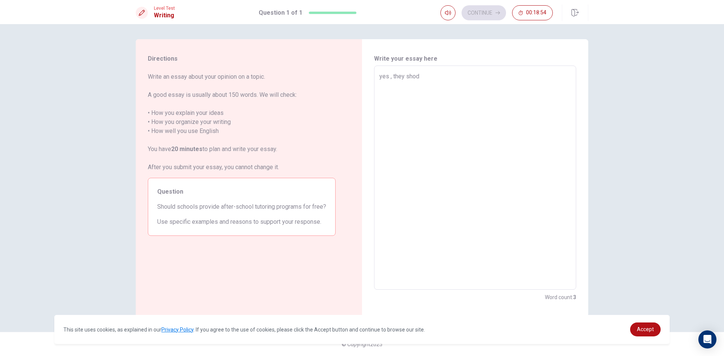
type textarea "yes , they sho"
type textarea "x"
type textarea "yes , they shol"
type textarea "x"
type textarea "yes , they shold"
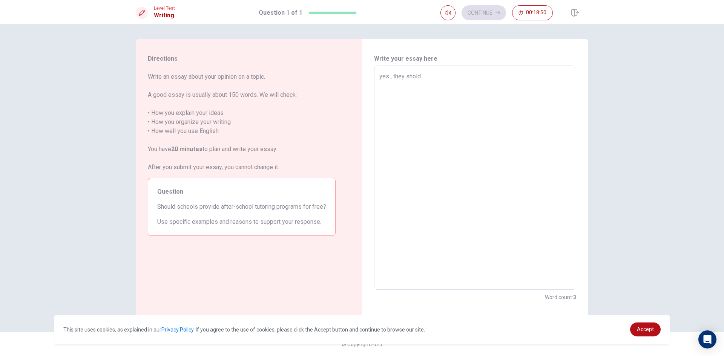
type textarea "x"
type textarea "yes , they shol"
type textarea "x"
type textarea "yes , they sho"
type textarea "x"
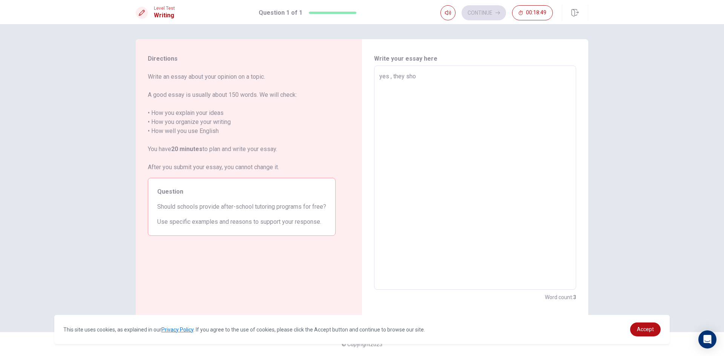
type textarea "yes , they sh"
type textarea "x"
type textarea "yes , they shu"
type textarea "x"
type textarea "yes , they shuo"
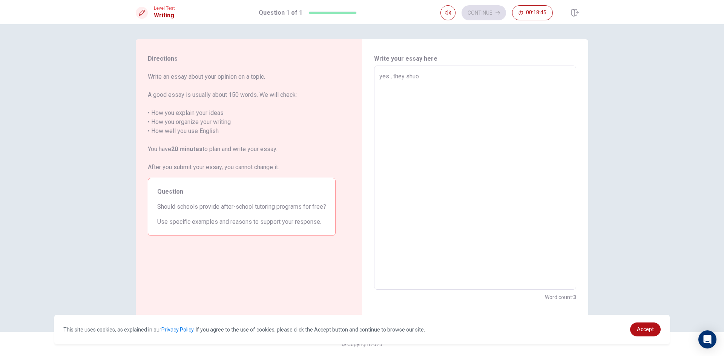
type textarea "x"
type textarea "yes , they shuol"
type textarea "x"
type textarea "yes , they shuold"
type textarea "x"
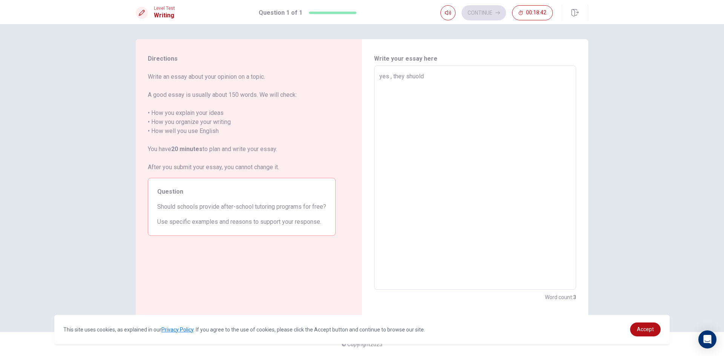
type textarea "yes , they shuol"
type textarea "x"
type textarea "yes , they shuo"
type textarea "x"
type textarea "yes , they shu"
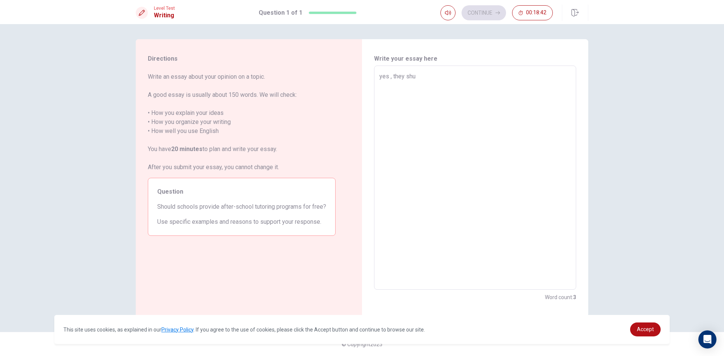
type textarea "x"
type textarea "yes , they sh"
type textarea "x"
type textarea "yes , they sho"
type textarea "x"
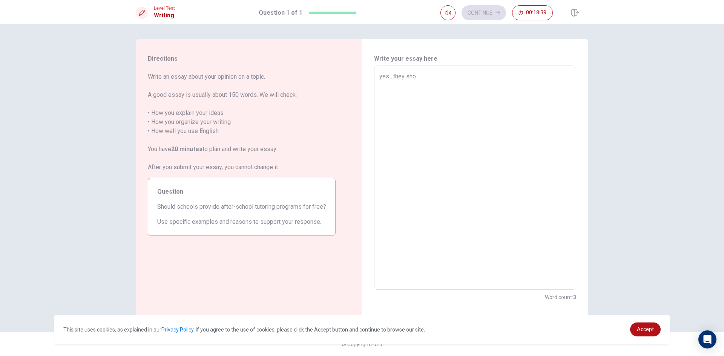
type textarea "yes , they shou"
type textarea "x"
type textarea "yes , they shoul"
type textarea "x"
type textarea "yes , they should"
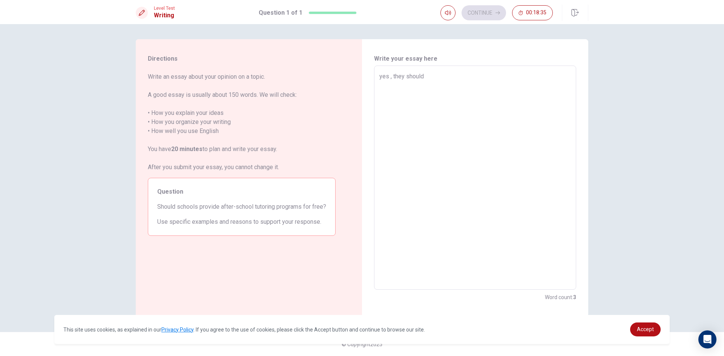
type textarea "x"
type textarea "yes , they should"
type textarea "x"
type textarea "yes , they should s"
type textarea "x"
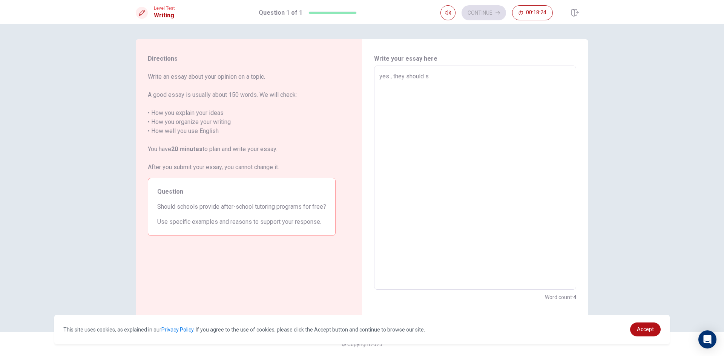
type textarea "yes , they should so"
type textarea "x"
type textarea "yes , they should so"
type textarea "x"
type textarea "yes , they should so t"
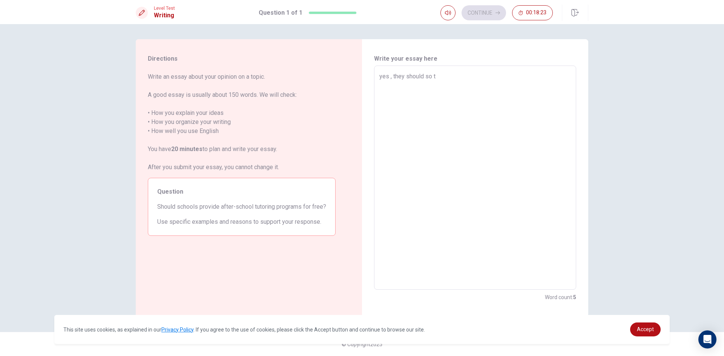
type textarea "x"
type textarea "yes , they should so th"
type textarea "x"
type textarea "yes , they should so the"
type textarea "x"
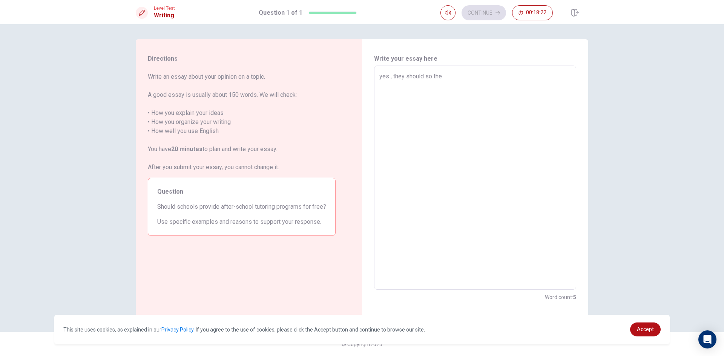
type textarea "yes , they should so the"
type textarea "x"
type textarea "yes , they should so the s"
type textarea "x"
type textarea "yes , they should so the st"
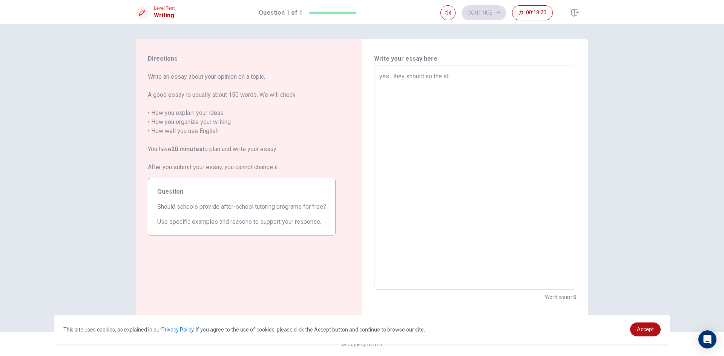
type textarea "x"
type textarea "yes , they should so the stu"
type textarea "x"
type textarea "yes , they should so the stud"
type textarea "x"
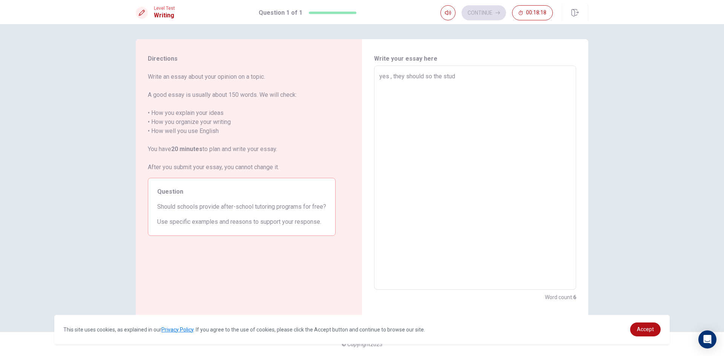
type textarea "yes , they should so the stude"
type textarea "x"
type textarea "yes , they should so the studen"
type textarea "x"
type textarea "yes , they should so the student"
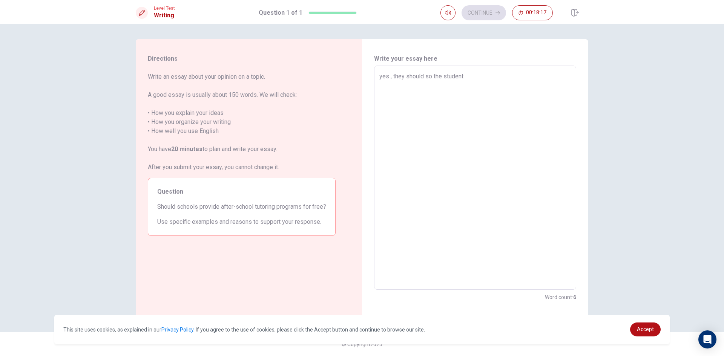
type textarea "x"
type textarea "yes , they should so the student"
type textarea "x"
type textarea "yes , they should so the student c"
type textarea "x"
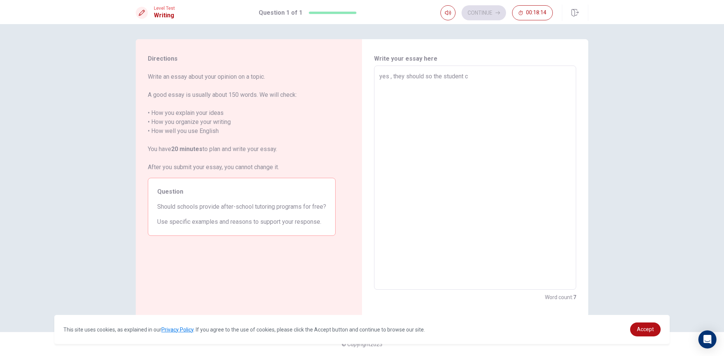
type textarea "yes , they should so the student ca"
type textarea "x"
type textarea "yes , they should so the student can"
type textarea "x"
type textarea "yes , they should so the student can"
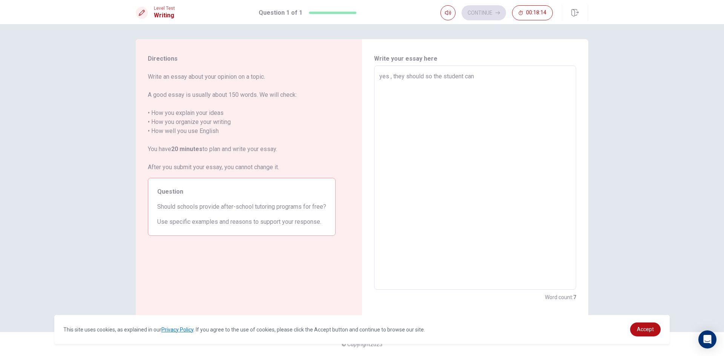
type textarea "x"
type textarea "yes , they should so the student can g"
type textarea "x"
type textarea "yes , they should so the student can gr"
type textarea "x"
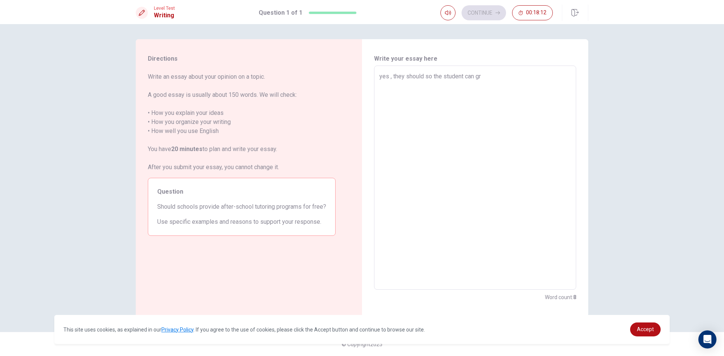
type textarea "yes , they should so the student can g"
type textarea "x"
type textarea "yes , they should so the student can ge"
type textarea "x"
type textarea "yes , they should so the student can get"
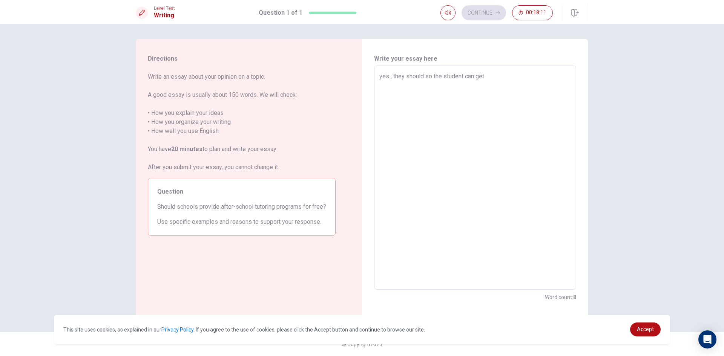
type textarea "x"
type textarea "yes , they should so the student can get"
type textarea "x"
type textarea "yes , they should so the student can get s"
type textarea "x"
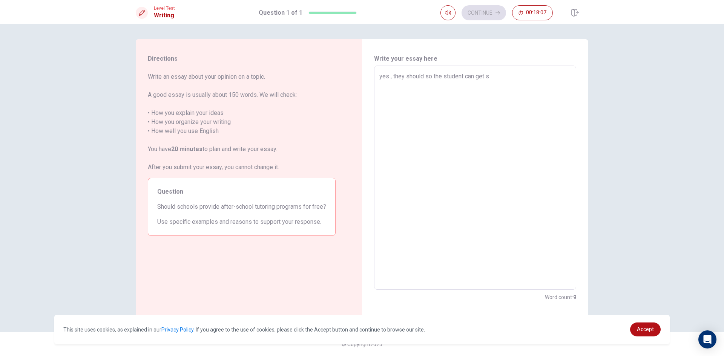
type textarea "yes , they should so the student can get so"
type textarea "x"
type textarea "yes , they should so the student can get som"
type textarea "x"
type textarea "yes , they should so the student can get some"
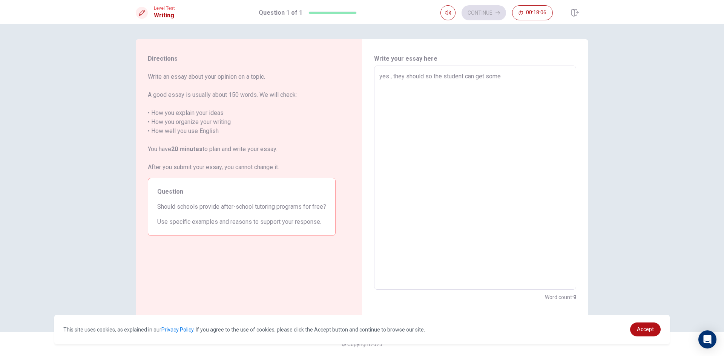
type textarea "x"
type textarea "yes , they should so the student can get some"
type textarea "x"
type textarea "yes , they should so the student can get some a"
type textarea "x"
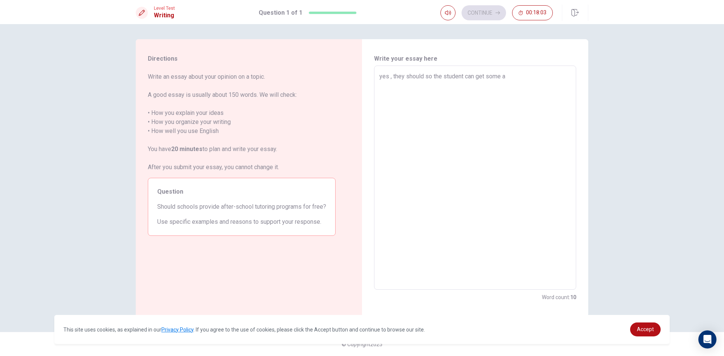
type textarea "yes , they should so the student can get some ad"
type textarea "x"
type textarea "yes , they should so the student can get some add"
type textarea "x"
type textarea "yes , they should so the student can get some addi"
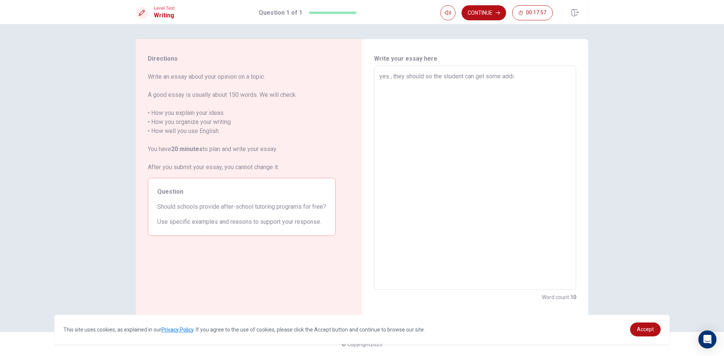
type textarea "x"
type textarea "yes , they should so the student can get some addit"
type textarea "x"
type textarea "yes , they should so the student can get some addito"
type textarea "x"
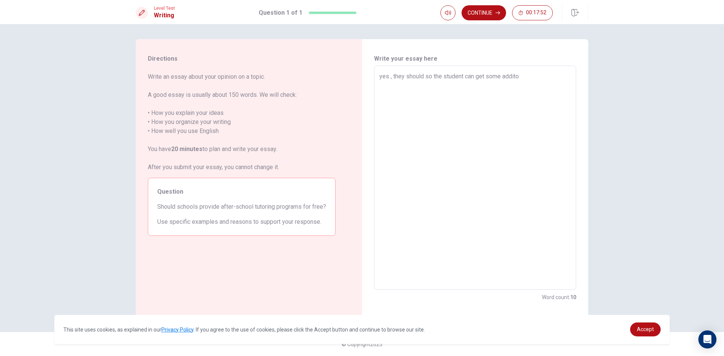
type textarea "yes , they should so the student can get some addit"
type textarea "x"
type textarea "yes , they should so the student can get some [PERSON_NAME]"
type textarea "x"
type textarea "yes , they should so the student can get some additio"
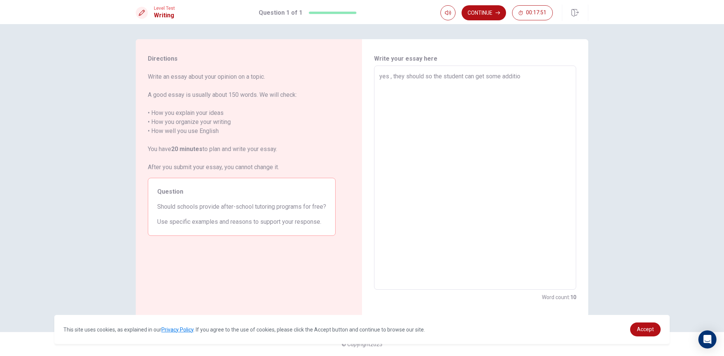
type textarea "x"
type textarea "yes , they should so the student can get some addition"
type textarea "x"
type textarea "yes , they should so the student can get some additiona"
type textarea "x"
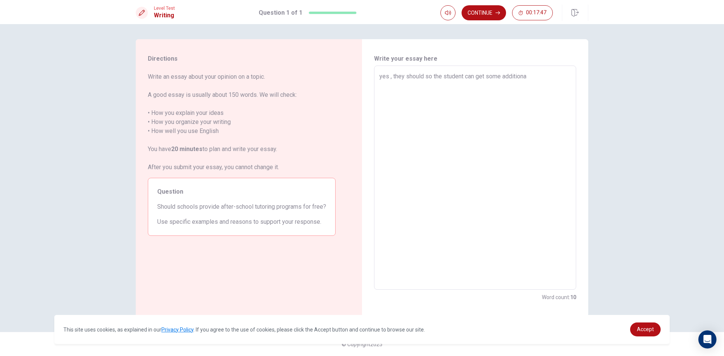
type textarea "yes , they should so the student can get some additional"
type textarea "x"
type textarea "yes , they should so the student can get some additional"
click at [425, 75] on textarea "yes , they should so the student can get some additional" at bounding box center [475, 178] width 192 height 212
type textarea "x"
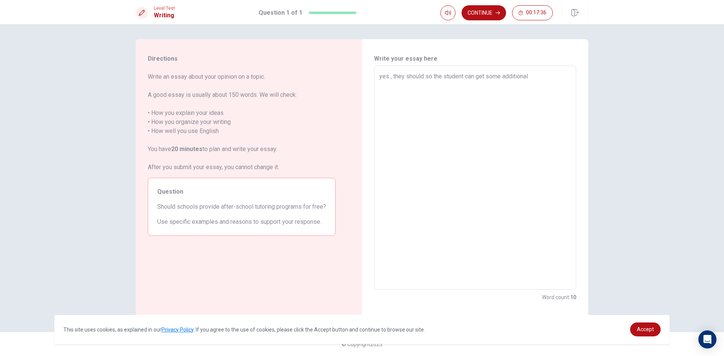
type textarea "yes , they should ,so the student can get some additional"
type textarea "x"
type textarea "yes , they should , so the student can get some additional"
click at [565, 74] on textarea "yes , they should , so the student can get some additional" at bounding box center [475, 178] width 192 height 212
type textarea "x"
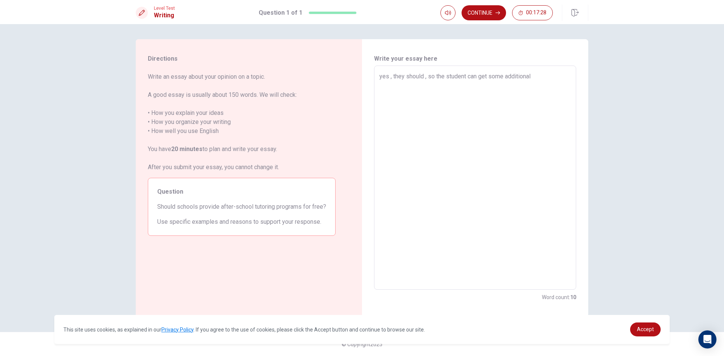
type textarea "yes , they should , so the student can get some additional k"
type textarea "x"
type textarea "yes , they should , so the student can get some additional kn"
type textarea "x"
type textarea "yes , they should , so the student can get some additional kno"
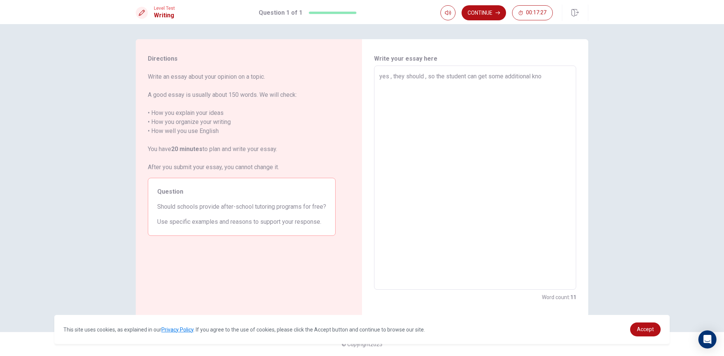
type textarea "x"
type textarea "yes , they should , so the student can get some additional know"
type textarea "x"
type textarea "yes , they should , so the student can get some additional know"
type textarea "x"
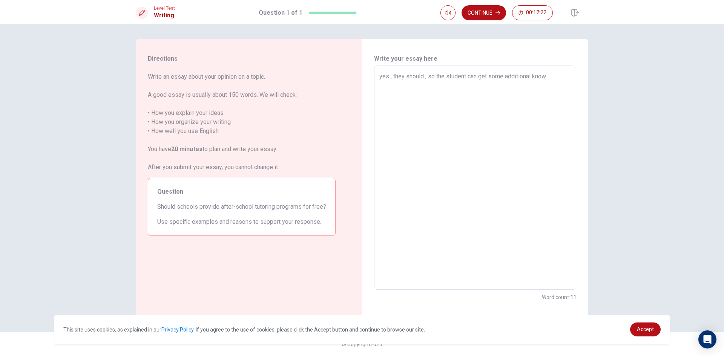
type textarea "yes , they should , so the student can get some additional know l"
type textarea "x"
type textarea "yes , they should , so the student can get some additional know la"
type textarea "x"
type textarea "yes , they should , so the student can get some additional know lan"
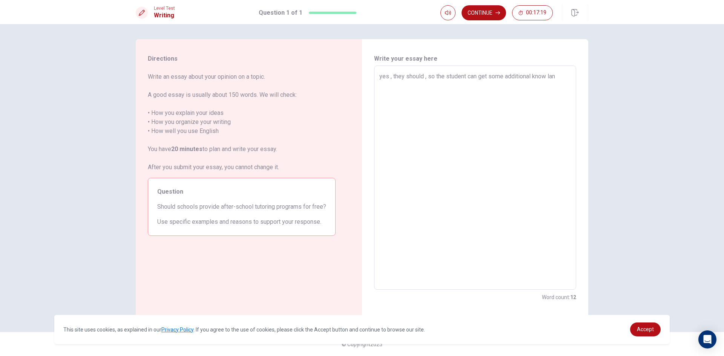
type textarea "x"
type textarea "yes , they should , so the student can get some additional know lang"
type textarea "x"
click at [487, 12] on button "Continue" at bounding box center [484, 12] width 44 height 15
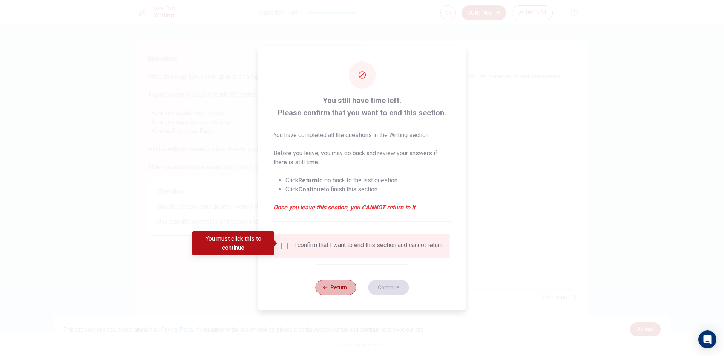
click at [337, 289] on button "Return" at bounding box center [335, 287] width 41 height 15
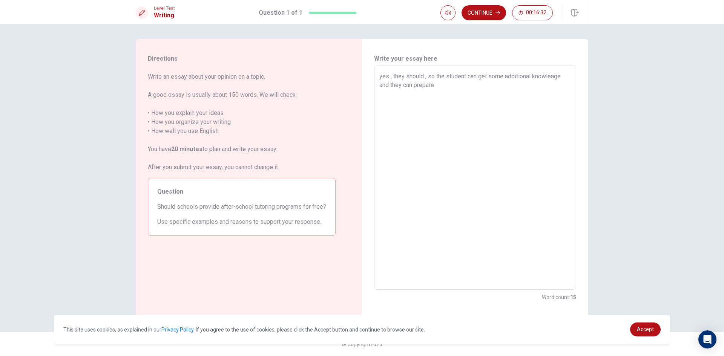
click at [487, 81] on textarea "yes , they should , so the student can get some additional knowleage and they c…" at bounding box center [475, 178] width 192 height 212
click at [508, 81] on textarea "yes , they should , so the student can get some additional knowleage and they c…" at bounding box center [475, 178] width 192 height 212
click at [485, 16] on button "Continue" at bounding box center [484, 12] width 44 height 15
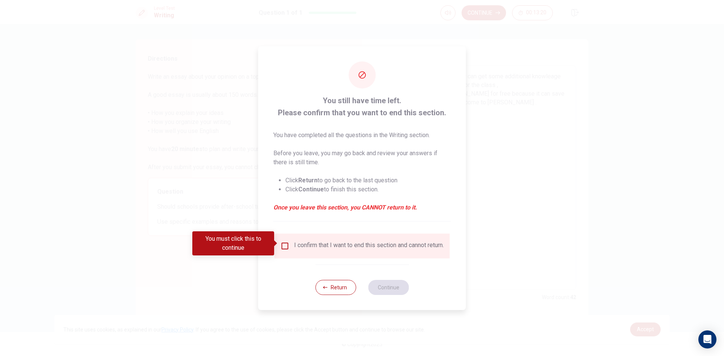
click at [284, 243] on input "You must click this to continue" at bounding box center [285, 246] width 9 height 9
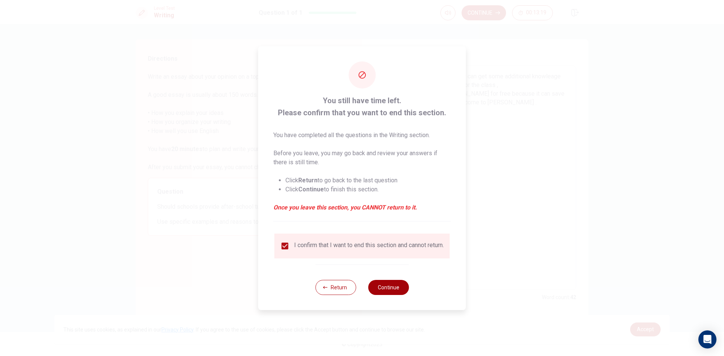
click at [397, 289] on button "Continue" at bounding box center [388, 287] width 41 height 15
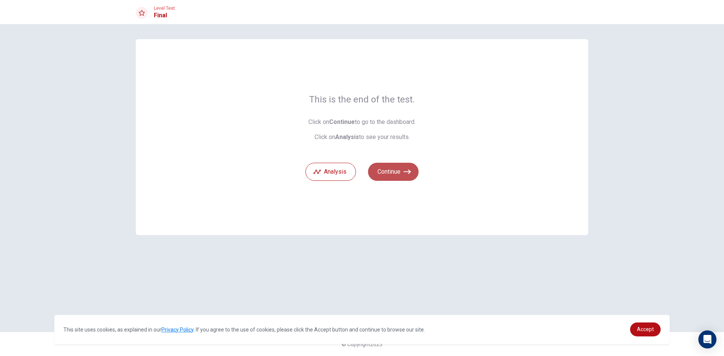
click at [397, 169] on button "Continue" at bounding box center [393, 172] width 51 height 18
